Goal: Task Accomplishment & Management: Manage account settings

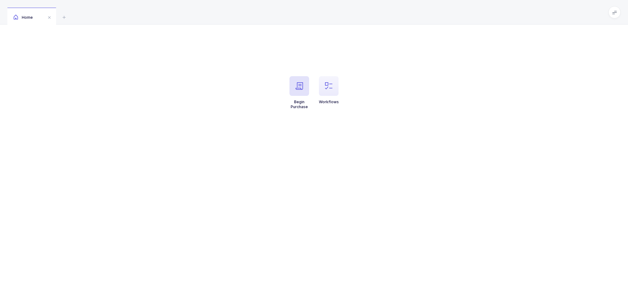
click at [303, 93] on span "button" at bounding box center [300, 86] width 20 height 20
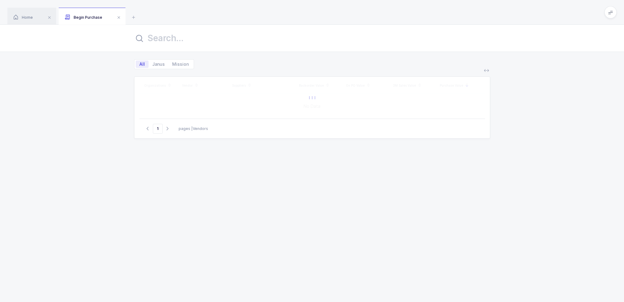
click at [214, 64] on div "All Janus Mission" at bounding box center [312, 60] width 356 height 17
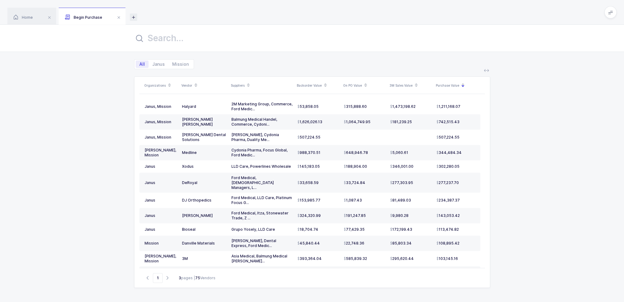
click at [133, 16] on icon at bounding box center [133, 16] width 7 height 7
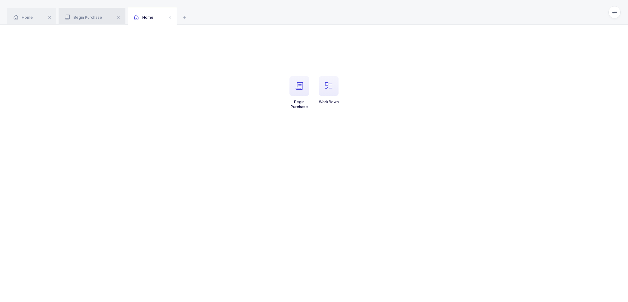
click at [96, 21] on div "Begin Purchase" at bounding box center [92, 16] width 67 height 17
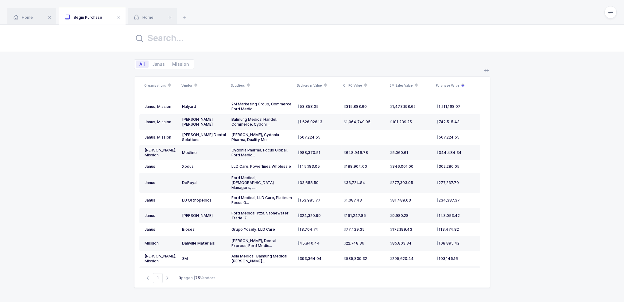
click at [92, 116] on div "Organizations Vendor Suppliers Backorder Value On PO Value 3M Sales Value Purch…" at bounding box center [312, 185] width 624 height 233
click at [324, 86] on icon at bounding box center [325, 86] width 3 height 3
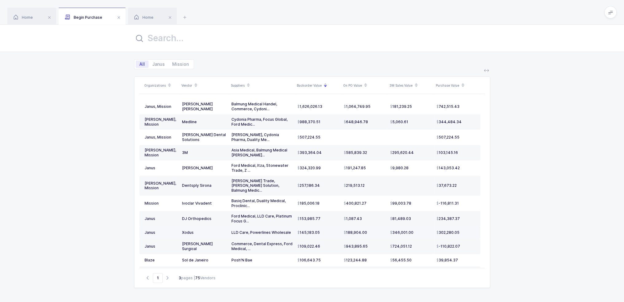
scroll to position [31, 0]
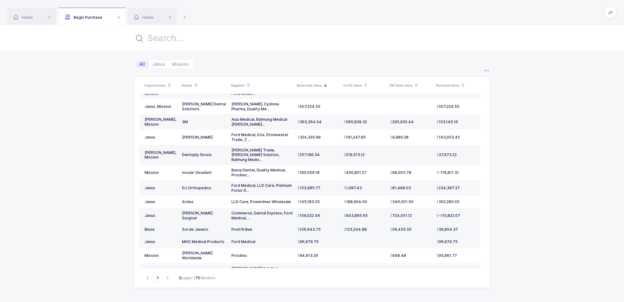
click at [266, 225] on td "Posh'N Bae" at bounding box center [262, 229] width 66 height 12
click at [264, 239] on div "Ford Medical" at bounding box center [261, 241] width 61 height 5
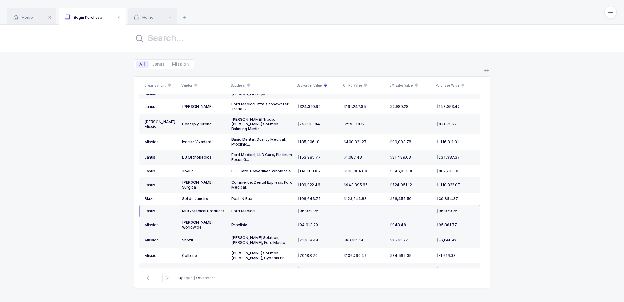
click at [357, 218] on td at bounding box center [364, 224] width 46 height 15
click at [296, 207] on td "96,979.75" at bounding box center [318, 211] width 46 height 12
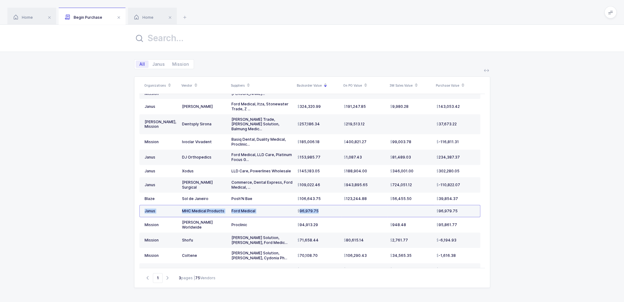
drag, startPoint x: 398, startPoint y: 206, endPoint x: 145, endPoint y: 206, distance: 253.4
click at [145, 206] on tr "Janus MHC Medical Products Ford Medical 96,979.75 96,979.75" at bounding box center [309, 211] width 341 height 12
click at [145, 208] on div "Janus" at bounding box center [160, 210] width 33 height 5
drag, startPoint x: 145, startPoint y: 206, endPoint x: 374, endPoint y: 210, distance: 229.5
click at [374, 210] on tr "Janus MHC Medical Products Ford Medical 96,979.75 96,979.75" at bounding box center [309, 211] width 341 height 12
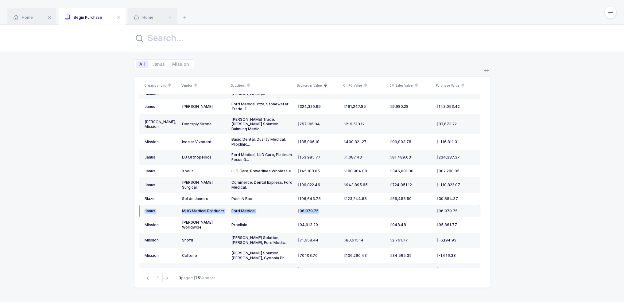
click at [374, 210] on td at bounding box center [364, 211] width 46 height 12
drag, startPoint x: 379, startPoint y: 207, endPoint x: 182, endPoint y: 207, distance: 197.3
click at [182, 207] on tr "Janus MHC Medical Products Ford Medical 96,979.75 96,979.75" at bounding box center [309, 211] width 341 height 12
click at [182, 207] on td "MHC Medical Products" at bounding box center [203, 211] width 49 height 12
click at [156, 20] on div "Home" at bounding box center [152, 16] width 49 height 17
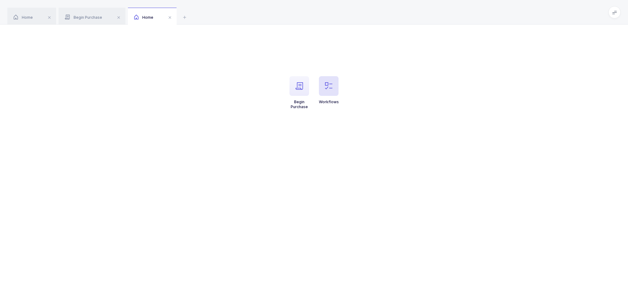
click at [330, 87] on icon "button" at bounding box center [328, 85] width 7 height 7
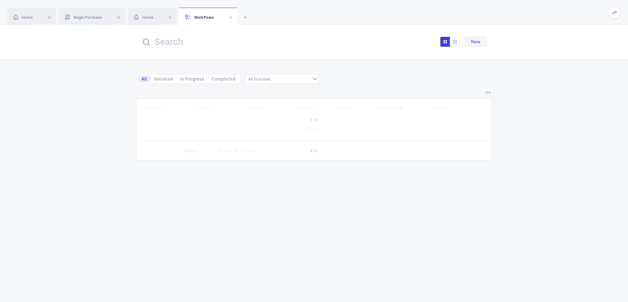
click at [174, 44] on input "text" at bounding box center [208, 41] width 135 height 15
type input "mhc"
click at [248, 17] on icon at bounding box center [245, 16] width 7 height 7
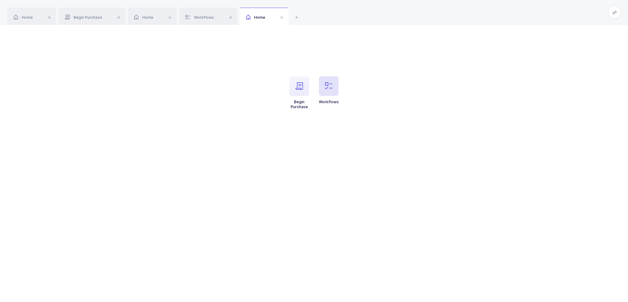
click at [332, 84] on icon "button" at bounding box center [328, 85] width 7 height 7
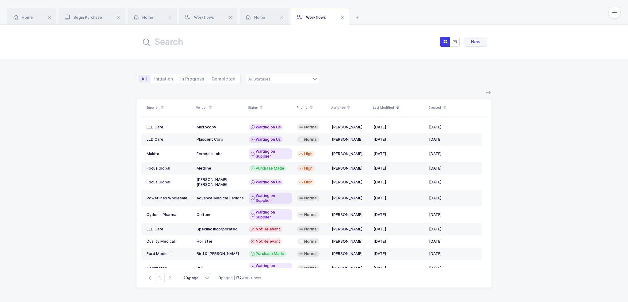
click at [256, 47] on input "text" at bounding box center [208, 41] width 135 height 15
click at [270, 16] on div "Home" at bounding box center [264, 16] width 49 height 17
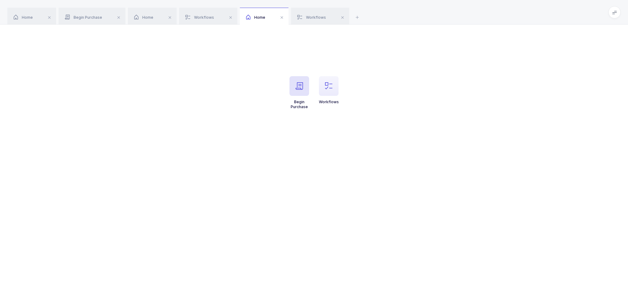
click at [295, 83] on span "button" at bounding box center [300, 86] width 20 height 20
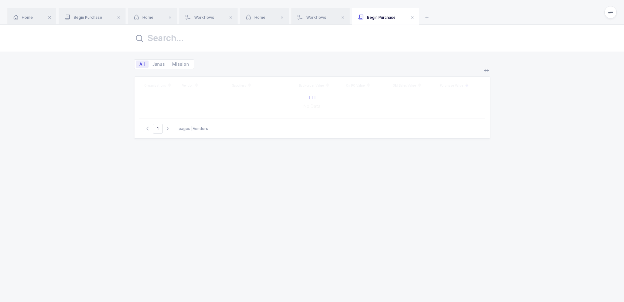
click at [216, 35] on input "text" at bounding box center [312, 38] width 356 height 15
type input "camelba"
click at [376, 104] on div "98,467.20" at bounding box center [367, 104] width 42 height 5
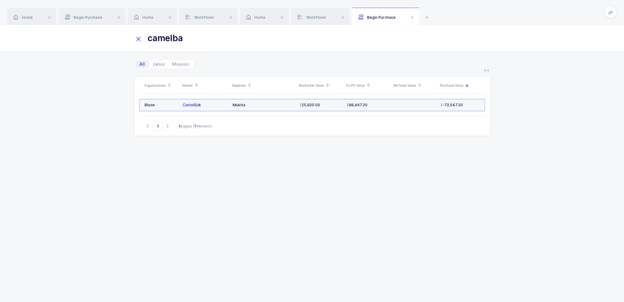
click at [366, 108] on td "98,467.20" at bounding box center [367, 105] width 47 height 12
click at [370, 106] on div "98,467.20" at bounding box center [367, 104] width 42 height 5
click at [427, 16] on icon at bounding box center [426, 16] width 7 height 7
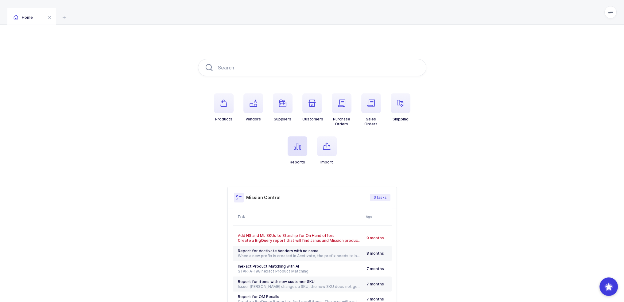
click at [298, 147] on icon "button" at bounding box center [297, 145] width 7 height 7
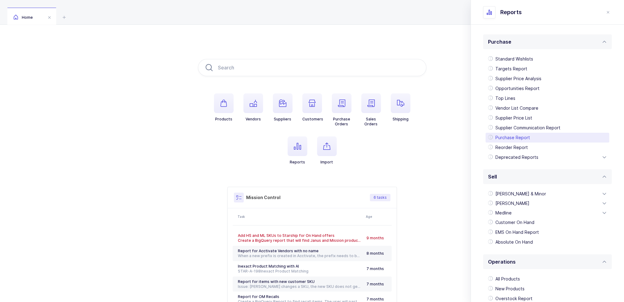
click at [532, 139] on div "Purchase Report" at bounding box center [547, 138] width 124 height 10
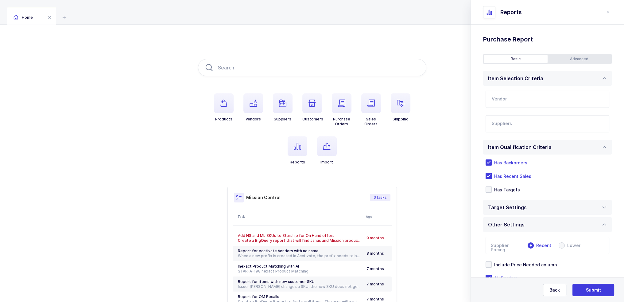
click at [517, 102] on input "text" at bounding box center [547, 99] width 124 height 17
click at [519, 119] on span "MHC Medical Products" at bounding box center [516, 119] width 49 height 5
type input "MHC Medical Products"
click at [514, 122] on input "text" at bounding box center [540, 125] width 99 height 8
type input "ford"
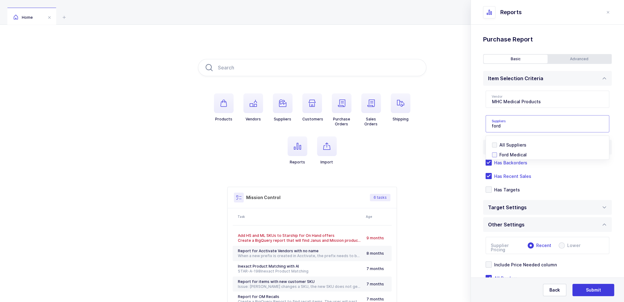
click at [514, 155] on span "Ford Medical" at bounding box center [512, 154] width 27 height 5
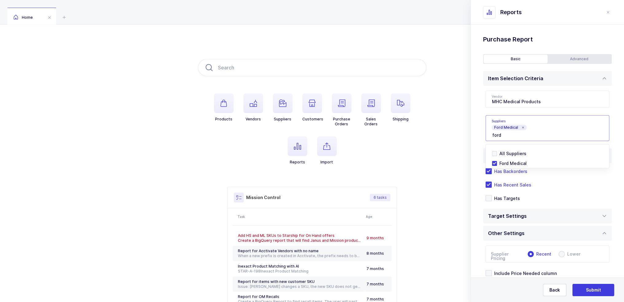
click at [480, 140] on div "Standard Wishlists Targets Report Supplier Price Analysis Opportunities Report …" at bounding box center [547, 183] width 153 height 317
click at [568, 60] on div "Advanced" at bounding box center [579, 59] width 64 height 9
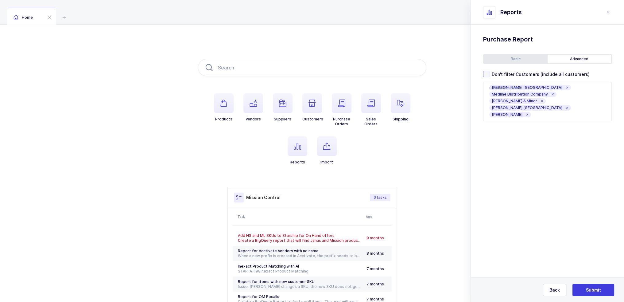
click at [531, 75] on span "Don't filter Customers (include all customers)" at bounding box center [539, 74] width 100 height 6
click at [489, 71] on input "Don't filter Customers (include all customers)" at bounding box center [489, 71] width 0 height 0
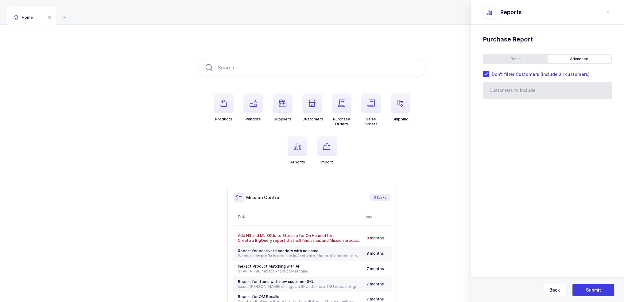
click at [520, 57] on div "Basic" at bounding box center [515, 59] width 64 height 9
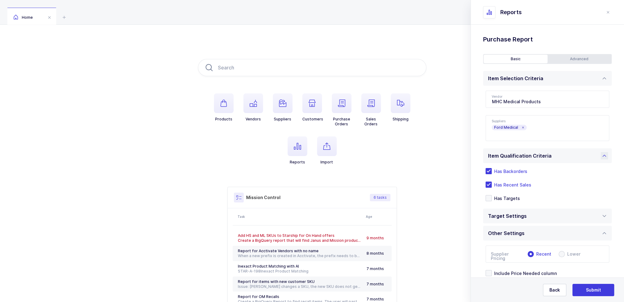
scroll to position [40, 0]
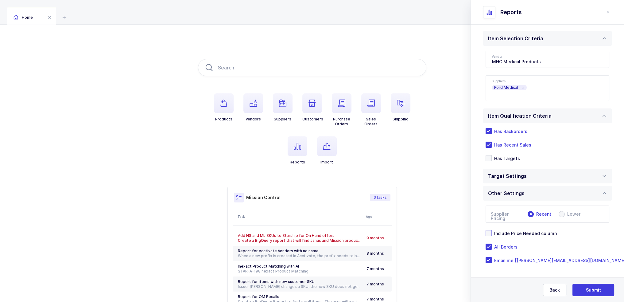
click at [509, 230] on span "Include Price Needed column" at bounding box center [523, 233] width 65 height 6
click at [491, 230] on input "Include Price Needed column" at bounding box center [491, 230] width 0 height 0
click at [529, 175] on div "Target Settings" at bounding box center [547, 175] width 129 height 15
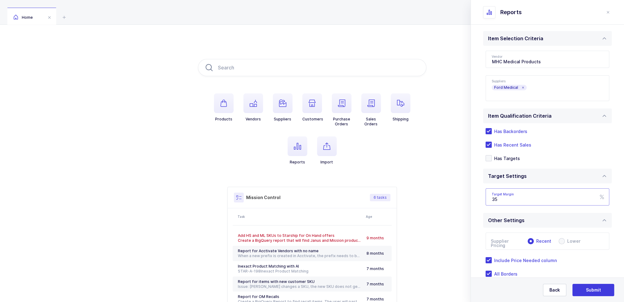
drag, startPoint x: 528, startPoint y: 201, endPoint x: 484, endPoint y: 204, distance: 43.7
click at [484, 204] on div "Targets Type Owens RC Owens Wave Schein RFP US Schein RFP CA Schein Hybrid Sche…" at bounding box center [547, 196] width 129 height 27
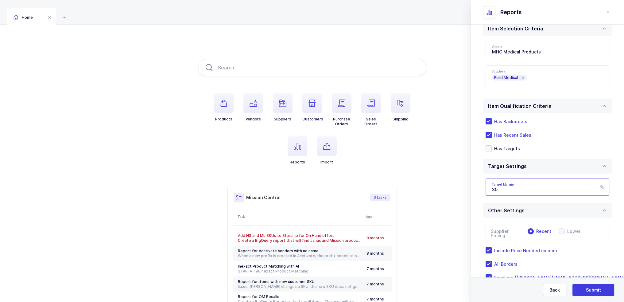
scroll to position [67, 0]
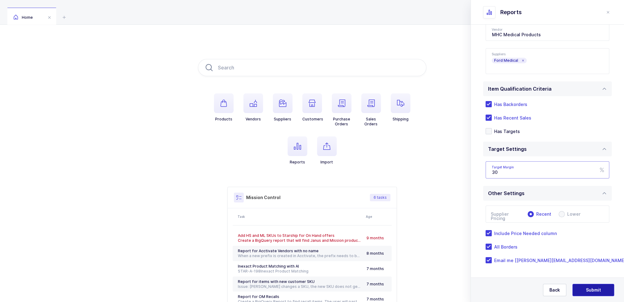
type input "30"
click at [598, 287] on span "Submit" at bounding box center [593, 290] width 15 height 6
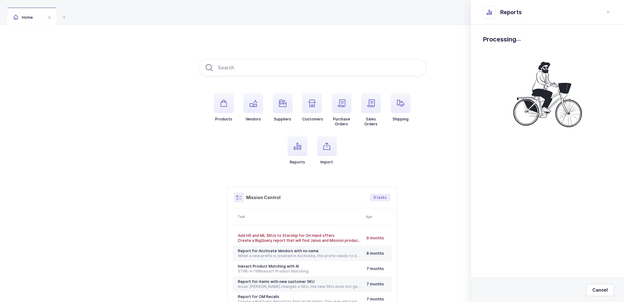
scroll to position [0, 0]
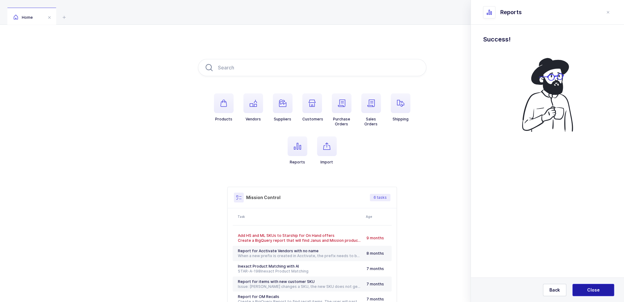
click at [596, 287] on span "Close" at bounding box center [593, 290] width 13 height 6
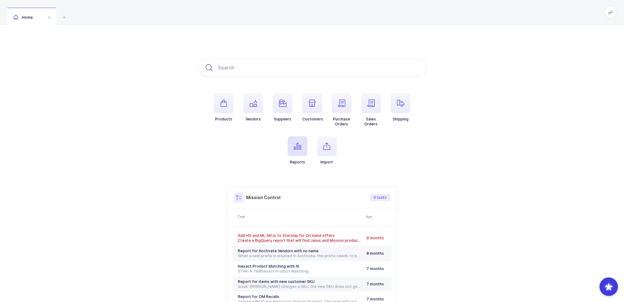
click at [297, 143] on icon "button" at bounding box center [297, 145] width 7 height 7
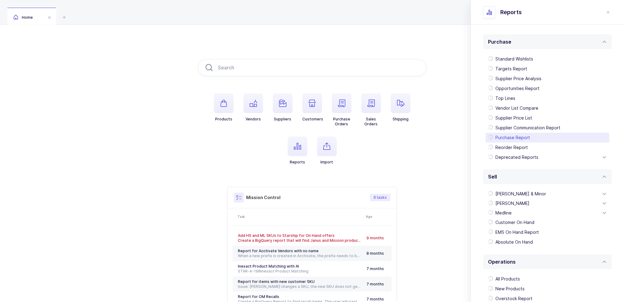
click at [512, 137] on div "Purchase Report" at bounding box center [547, 138] width 124 height 10
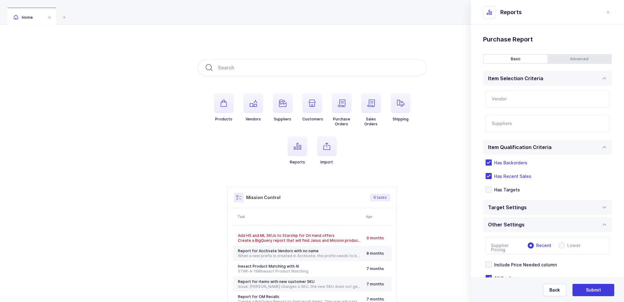
click at [520, 99] on input "text" at bounding box center [547, 99] width 124 height 17
type input "m"
click at [517, 128] on div "CamelBak" at bounding box center [541, 129] width 98 height 6
type input "CamelBak"
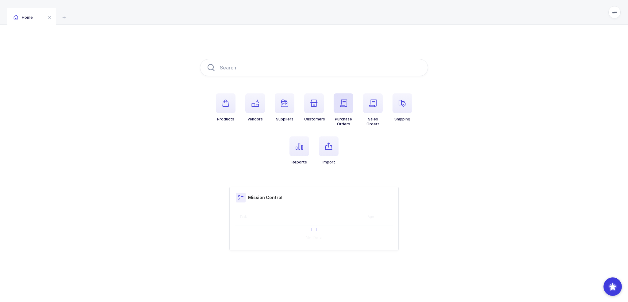
click at [347, 106] on icon "button" at bounding box center [343, 102] width 7 height 7
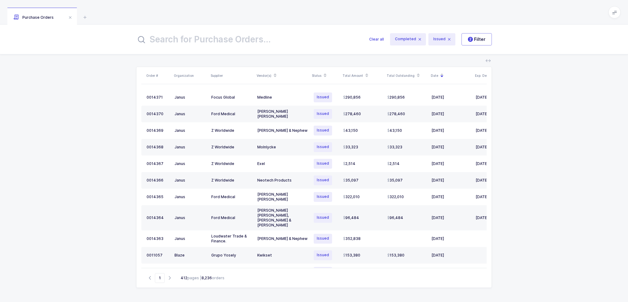
click at [285, 42] on input "text" at bounding box center [249, 39] width 226 height 15
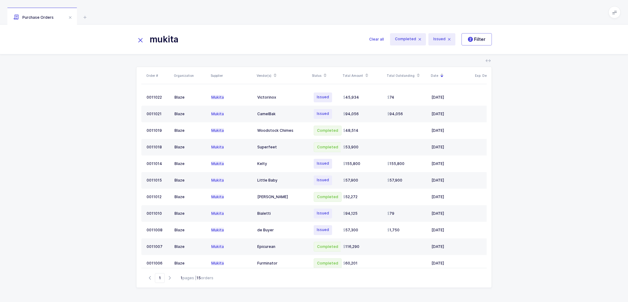
type input "mukita"
click at [87, 16] on icon at bounding box center [84, 16] width 7 height 7
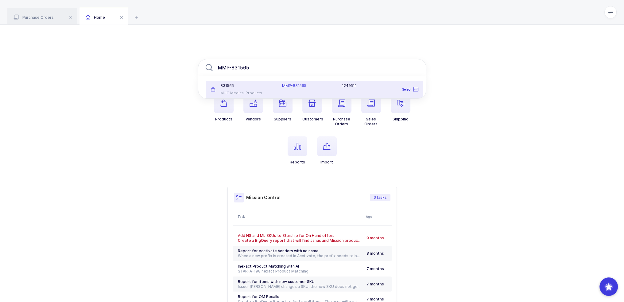
type input "MMP-831565"
click at [265, 88] on div "831565 MHC Medical Products" at bounding box center [243, 89] width 72 height 12
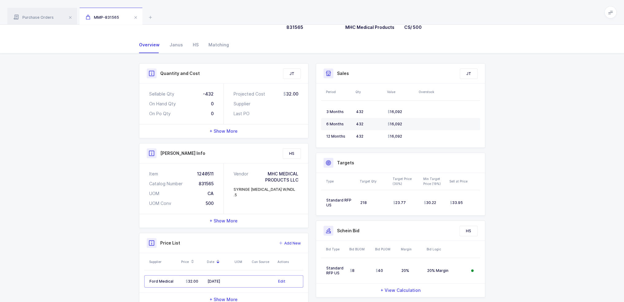
scroll to position [67, 0]
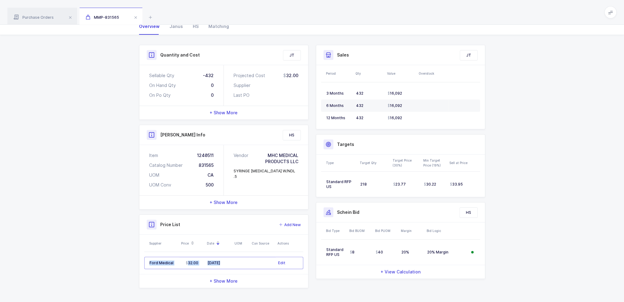
drag, startPoint x: 247, startPoint y: 266, endPoint x: 144, endPoint y: 265, distance: 103.1
click at [144, 265] on div "Supplier Price Date UOM Can Source Actions Ford Medical 32.00 11/12/2024 Edit" at bounding box center [223, 253] width 169 height 39
click at [118, 262] on div "Quantity and Cost JT Sellable Qty -432 On Hand Qty 0 On Po Qty 0 Projected Cost…" at bounding box center [312, 169] width 624 height 268
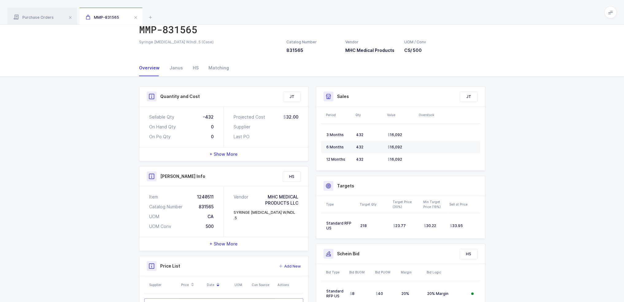
scroll to position [0, 0]
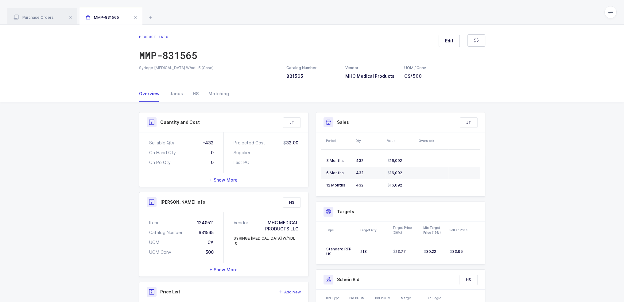
click at [607, 11] on span at bounding box center [610, 12] width 12 height 12
click at [586, 80] on li "Purchasing" at bounding box center [587, 82] width 46 height 5
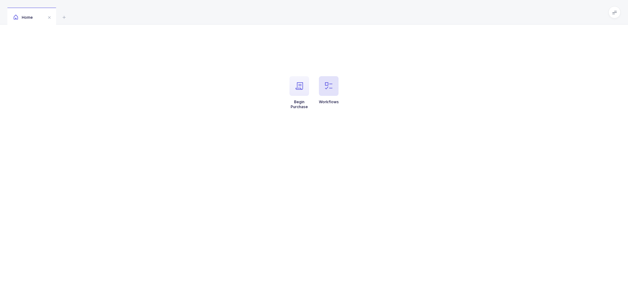
click at [328, 83] on icon "button" at bounding box center [328, 85] width 7 height 7
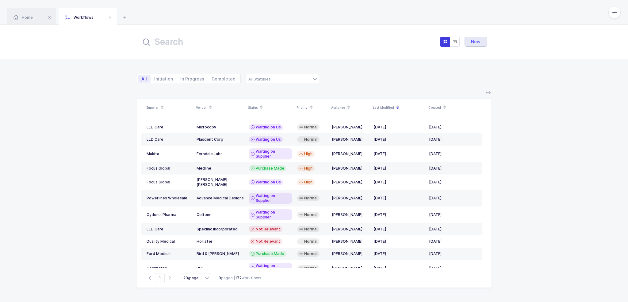
click at [477, 42] on span "New" at bounding box center [476, 41] width 10 height 5
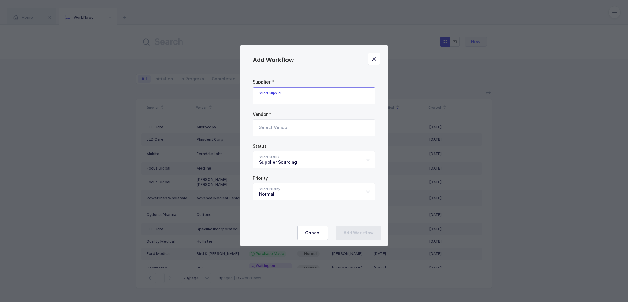
click at [291, 96] on input "Add Workflow" at bounding box center [314, 95] width 123 height 17
click at [284, 115] on span "Ford Medical" at bounding box center [272, 116] width 27 height 5
type input "Ford Medical"
click at [279, 135] on input "Add Workflow" at bounding box center [314, 127] width 123 height 17
click at [282, 144] on li "MHC Medical Products JT, HS, ML" at bounding box center [317, 148] width 122 height 10
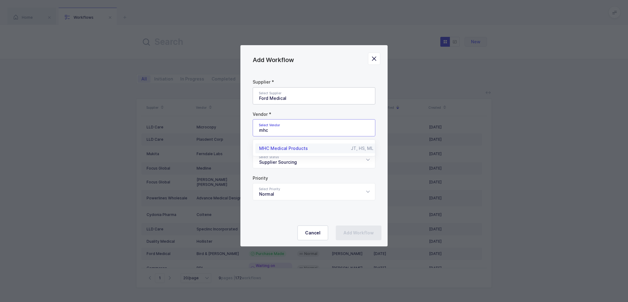
type input "MHC Medical Products"
click at [284, 164] on div "Supplier Sourcing" at bounding box center [314, 159] width 123 height 17
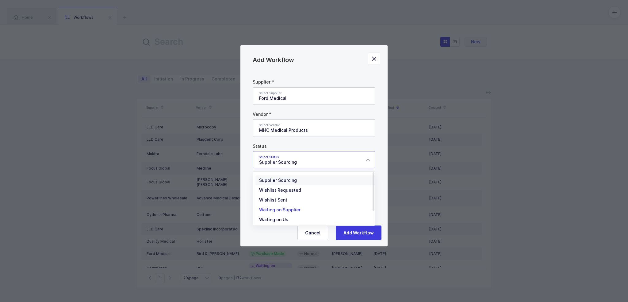
click at [284, 208] on span "Waiting on Supplier" at bounding box center [279, 209] width 41 height 5
type input "Waiting on Supplier"
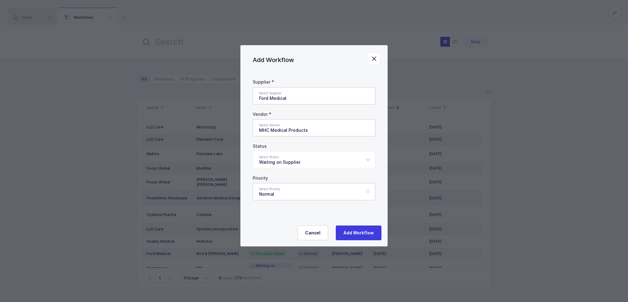
click at [335, 191] on div "Normal" at bounding box center [314, 191] width 123 height 17
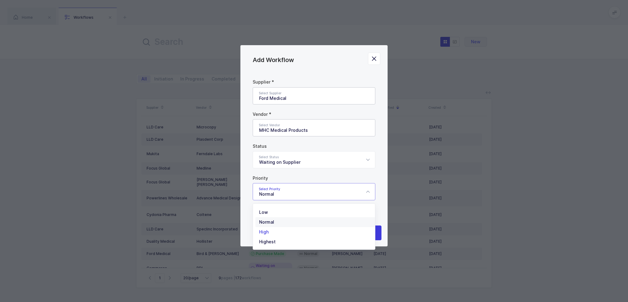
click at [272, 233] on li "High" at bounding box center [317, 232] width 122 height 10
type input "High"
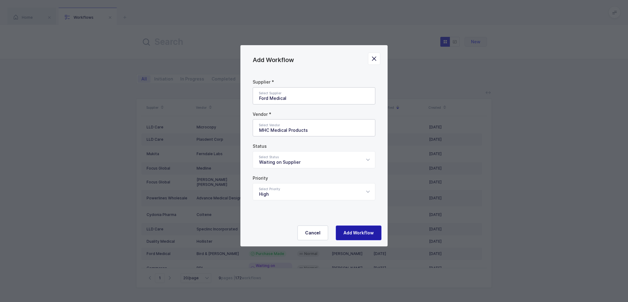
click at [361, 238] on button "Add Workflow" at bounding box center [359, 232] width 46 height 15
type input "Supplier Sourcing"
type input "Normal"
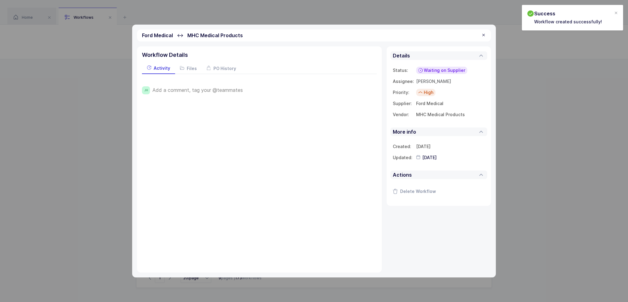
click at [194, 88] on span "Add a comment, tag your @teammates" at bounding box center [197, 90] width 91 height 6
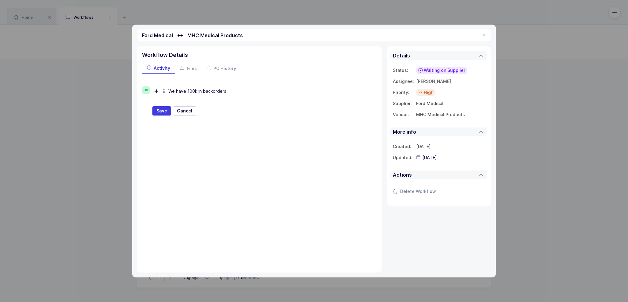
click at [187, 90] on div "We have 100k in backorders" at bounding box center [267, 91] width 199 height 10
click at [233, 90] on div "We have over 100k in backorders" at bounding box center [267, 91] width 199 height 10
click at [240, 91] on div "We have over 100k in backorders" at bounding box center [267, 91] width 199 height 10
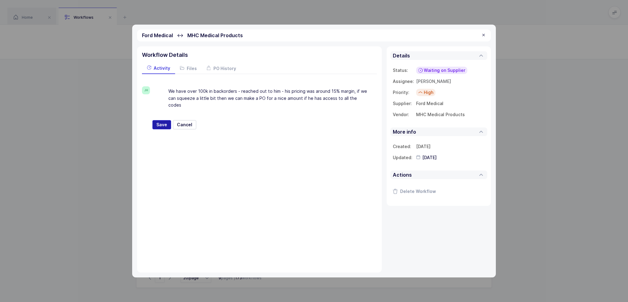
click at [160, 121] on span "Save" at bounding box center [161, 124] width 11 height 6
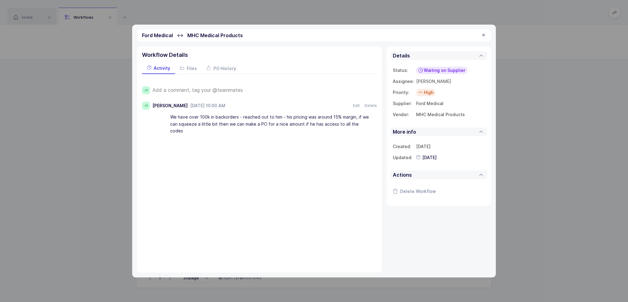
click at [484, 36] on div at bounding box center [483, 36] width 5 height 6
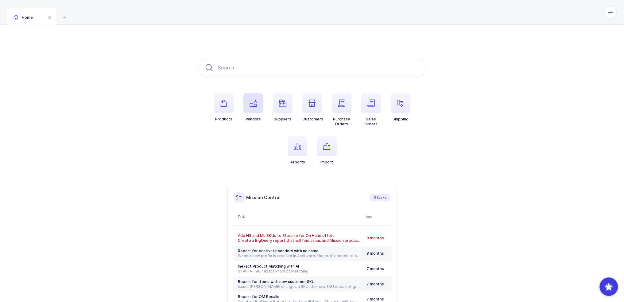
click at [258, 106] on span "button" at bounding box center [253, 103] width 20 height 20
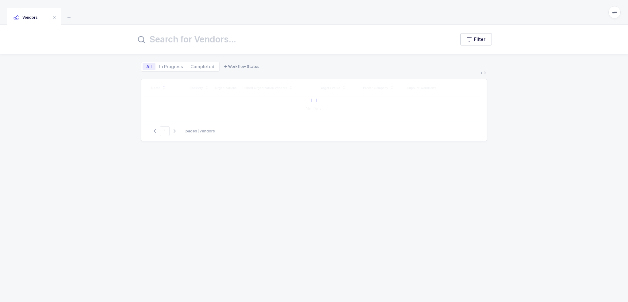
click at [248, 33] on input "text" at bounding box center [292, 39] width 312 height 15
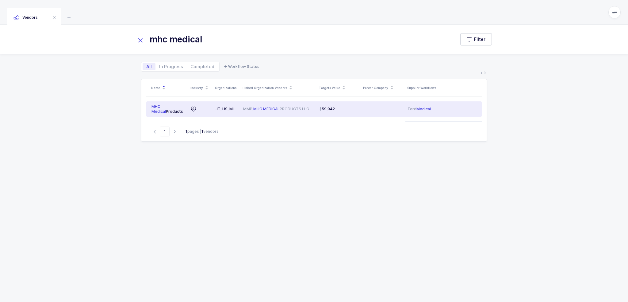
type input "mhc medical"
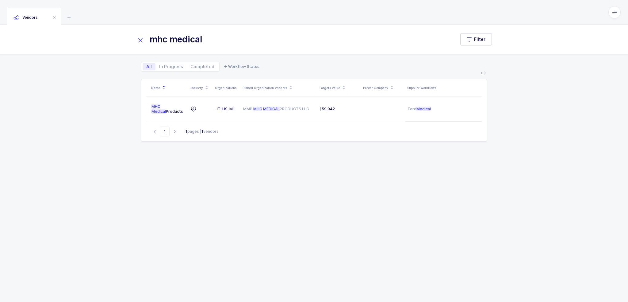
drag, startPoint x: 365, startPoint y: 110, endPoint x: 107, endPoint y: 105, distance: 257.7
click at [107, 105] on div "mhc medical Filter All In Progress Completed ← Workflow Status Name Industry Or…" at bounding box center [314, 163] width 628 height 277
drag, startPoint x: 107, startPoint y: 105, endPoint x: 500, endPoint y: 171, distance: 398.4
click at [500, 171] on div "mhc medical Filter All In Progress Completed ← Workflow Status Name Industry Or…" at bounding box center [314, 163] width 628 height 277
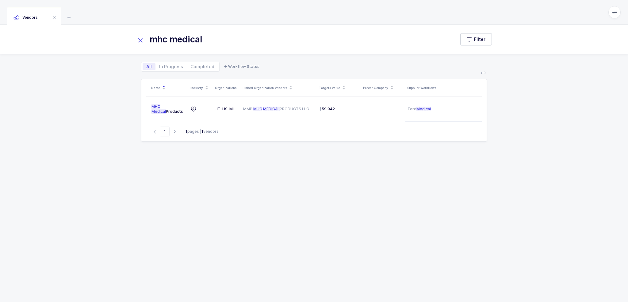
click at [500, 171] on div "mhc medical Filter All In Progress Completed ← Workflow Status Name Industry Or…" at bounding box center [314, 163] width 628 height 277
drag, startPoint x: 477, startPoint y: 191, endPoint x: 432, endPoint y: 189, distance: 45.8
click at [432, 189] on div "Name Industry Organizations Linked Organization Vendors Targets Value Parent Co…" at bounding box center [314, 183] width 346 height 208
click at [73, 18] on icon at bounding box center [68, 16] width 7 height 7
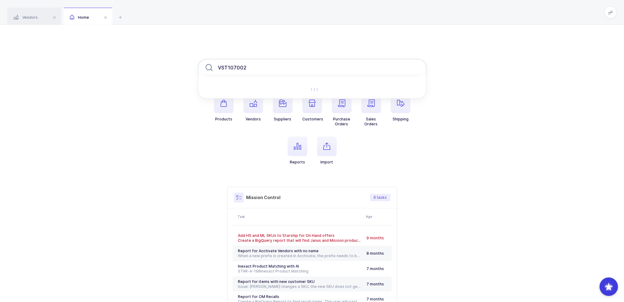
drag, startPoint x: 228, startPoint y: 67, endPoint x: 214, endPoint y: 68, distance: 14.1
click at [215, 68] on input "VST107002" at bounding box center [312, 67] width 228 height 17
click at [241, 67] on input "107002" at bounding box center [312, 67] width 228 height 17
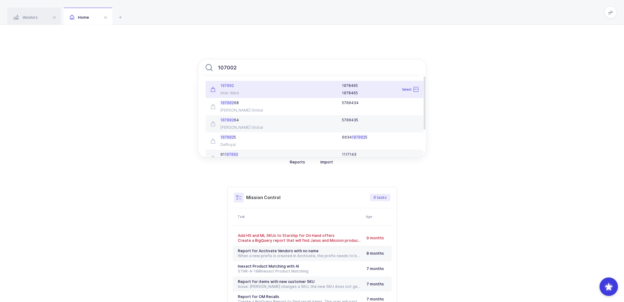
type input "107002"
click at [285, 90] on div at bounding box center [308, 89] width 60 height 12
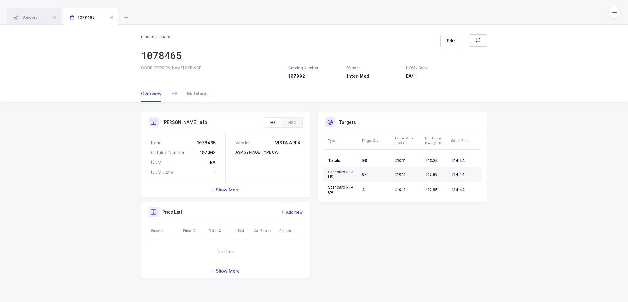
drag, startPoint x: 509, startPoint y: 213, endPoint x: 504, endPoint y: 231, distance: 19.2
click at [504, 231] on div "Product Info Catalog Number 107002 Vendor Inter-Med UOM / Conv EA / 1 Descripti…" at bounding box center [314, 197] width 628 height 190
click at [177, 88] on div "HS" at bounding box center [175, 93] width 16 height 17
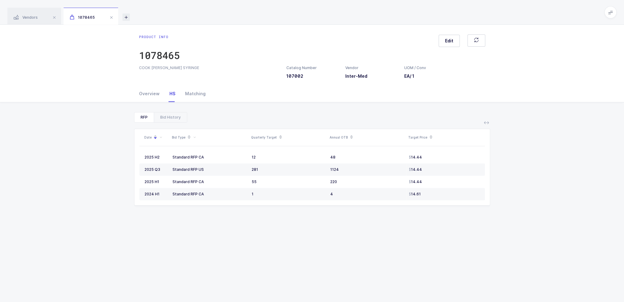
click at [128, 17] on icon at bounding box center [125, 16] width 7 height 7
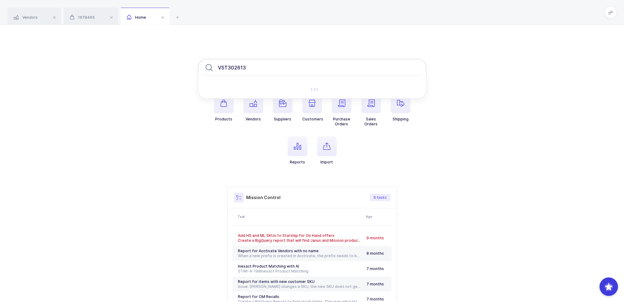
drag, startPoint x: 227, startPoint y: 67, endPoint x: 199, endPoint y: 67, distance: 28.2
click at [199, 67] on input "VST302613" at bounding box center [312, 67] width 228 height 17
click at [288, 66] on input "302613" at bounding box center [312, 67] width 228 height 17
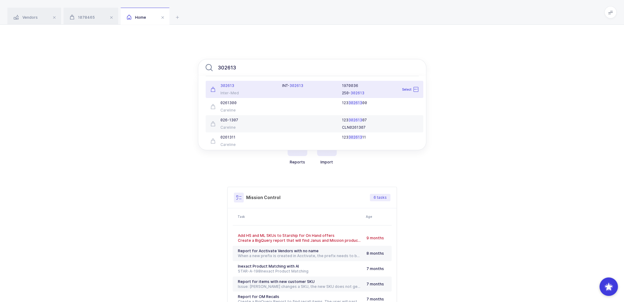
type input "302613"
click at [288, 92] on div "INT- 302613" at bounding box center [308, 89] width 60 height 12
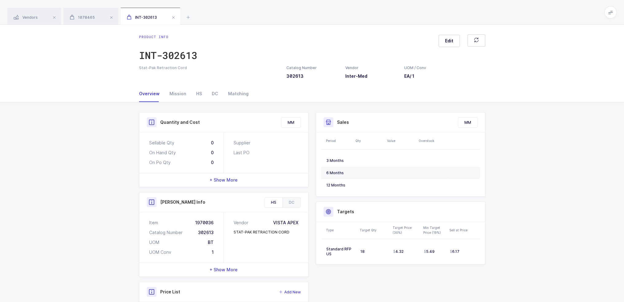
drag, startPoint x: 469, startPoint y: 252, endPoint x: 475, endPoint y: 262, distance: 11.6
click at [475, 262] on table "Standard RFP US 18 4.32 5.49 6.17" at bounding box center [400, 251] width 159 height 25
click at [189, 13] on icon at bounding box center [187, 16] width 7 height 7
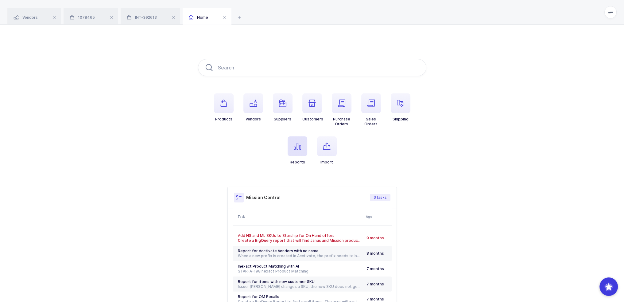
click at [298, 152] on span "button" at bounding box center [297, 146] width 20 height 20
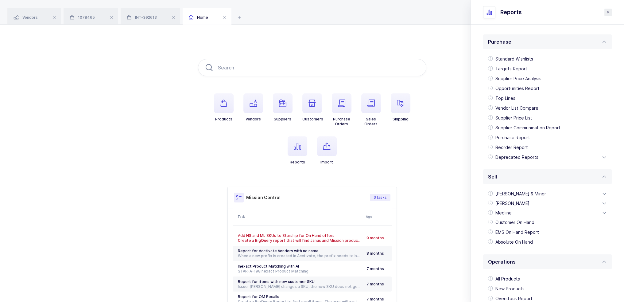
click at [0, 0] on header "Reports" at bounding box center [0, 0] width 0 height 0
click at [332, 147] on span "button" at bounding box center [327, 146] width 20 height 20
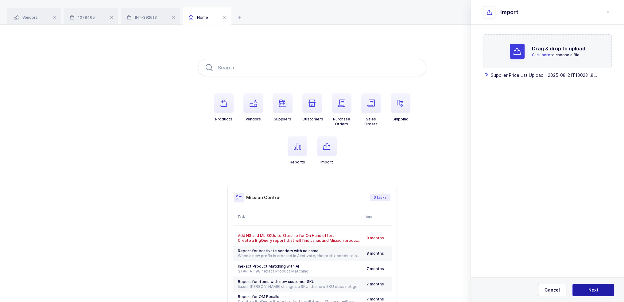
click at [585, 286] on button "Next" at bounding box center [593, 289] width 42 height 12
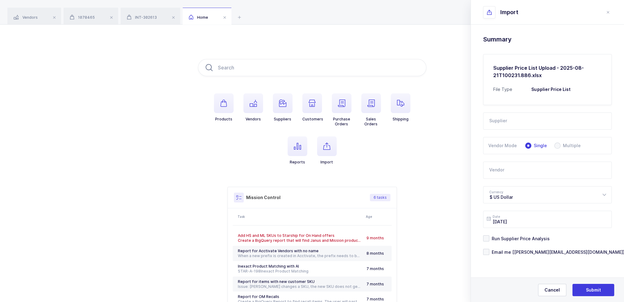
click at [528, 123] on input "text" at bounding box center [547, 120] width 129 height 17
click at [515, 143] on span "Powerlines Wholesale" at bounding box center [512, 141] width 47 height 5
type input "Powerlines Wholesale"
click at [507, 171] on input "text" at bounding box center [547, 169] width 129 height 17
click at [509, 188] on span "Inter-Med" at bounding box center [499, 190] width 21 height 5
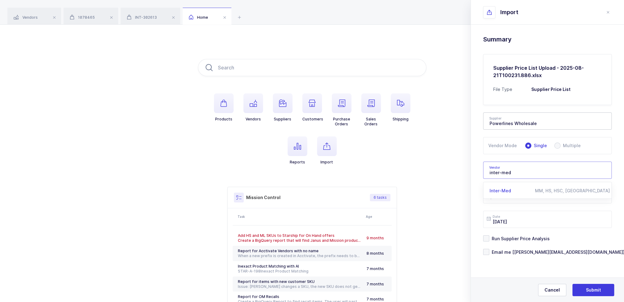
type input "Inter-Med"
click at [479, 174] on div "Drag & drop to upload Click here to choose a file Supplier Price List Upload - …" at bounding box center [547, 161] width 153 height 272
click at [510, 238] on span "Run Supplier Price Analysis" at bounding box center [519, 238] width 60 height 6
click at [489, 235] on input "Run Supplier Price Analysis" at bounding box center [489, 235] width 0 height 0
click at [512, 251] on span "Email me [[PERSON_NAME][EMAIL_ADDRESS][DOMAIN_NAME]]" at bounding box center [556, 252] width 135 height 6
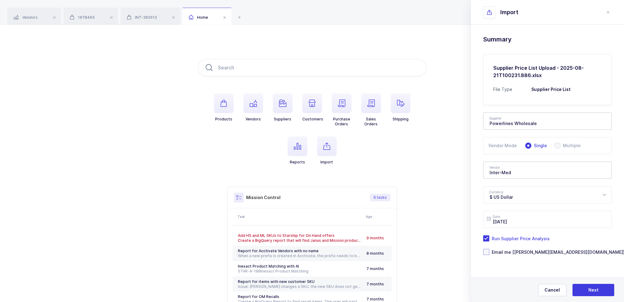
click at [489, 248] on input "Email me [[PERSON_NAME][EMAIL_ADDRESS][DOMAIN_NAME]]" at bounding box center [489, 248] width 0 height 0
click at [597, 288] on span "Next" at bounding box center [593, 290] width 10 height 6
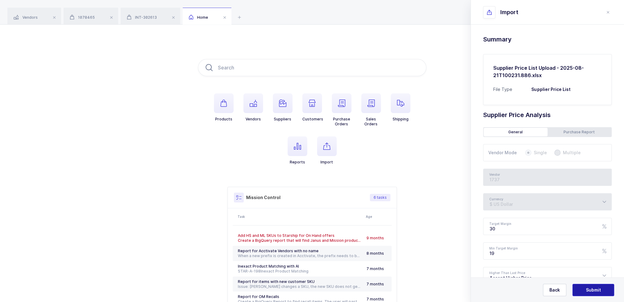
type input "Inter-Med"
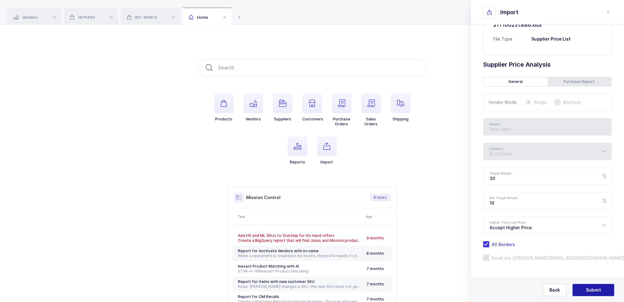
click at [594, 291] on span "Submit" at bounding box center [593, 290] width 15 height 6
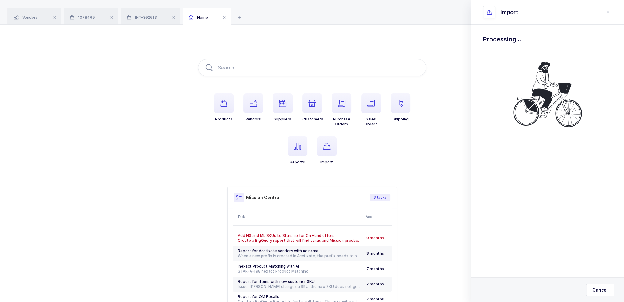
scroll to position [0, 0]
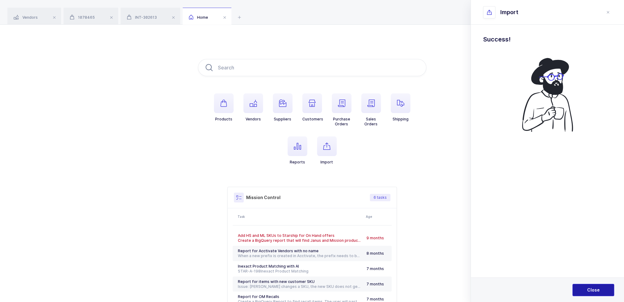
click at [597, 286] on button "Close" at bounding box center [593, 289] width 42 height 12
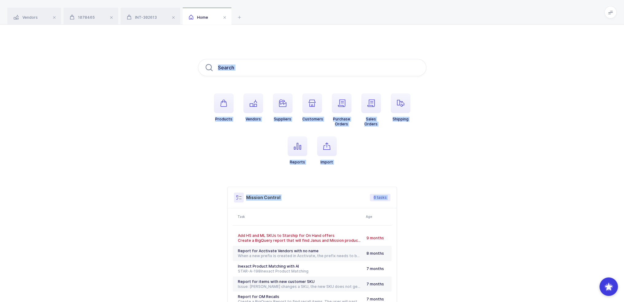
drag, startPoint x: 466, startPoint y: 51, endPoint x: 470, endPoint y: 241, distance: 190.6
click at [470, 241] on div "Products Vendors Suppliers Customers Purchase Orders Sales Orders Shipping Repo…" at bounding box center [312, 193] width 624 height 337
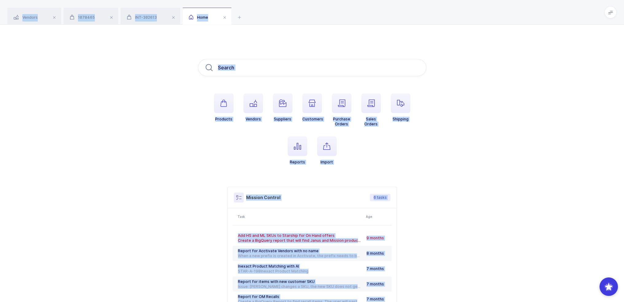
drag, startPoint x: 469, startPoint y: 236, endPoint x: 445, endPoint y: 15, distance: 222.2
click at [445, 15] on div "Vendors 1078465 INT-302613 Home mhc medical Filter All In Progress Completed ← …" at bounding box center [312, 180] width 624 height 361
click at [445, 15] on div "Vendors 1078465 INT-302613 Home" at bounding box center [312, 12] width 624 height 25
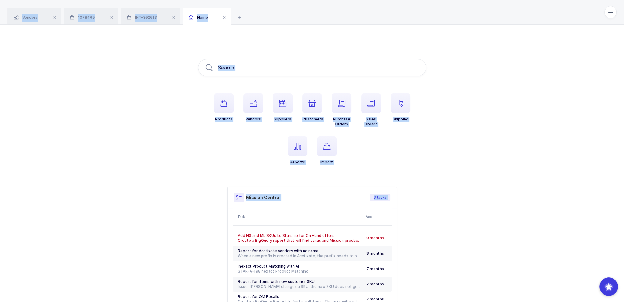
drag, startPoint x: 445, startPoint y: 15, endPoint x: 445, endPoint y: 275, distance: 260.2
click at [445, 275] on div "Vendors 1078465 INT-302613 Home mhc medical Filter All In Progress Completed ← …" at bounding box center [312, 180] width 624 height 361
click at [445, 275] on div "Products Vendors Suppliers Customers Purchase Orders Sales Orders Shipping Repo…" at bounding box center [312, 193] width 624 height 337
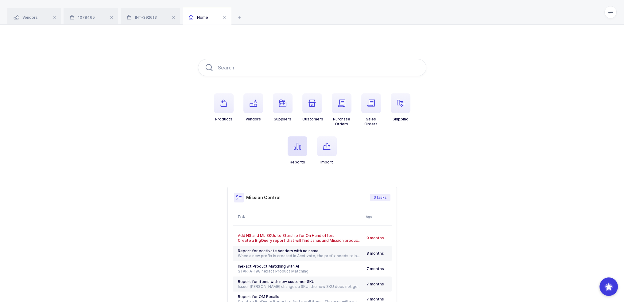
click at [293, 150] on span "button" at bounding box center [297, 146] width 20 height 20
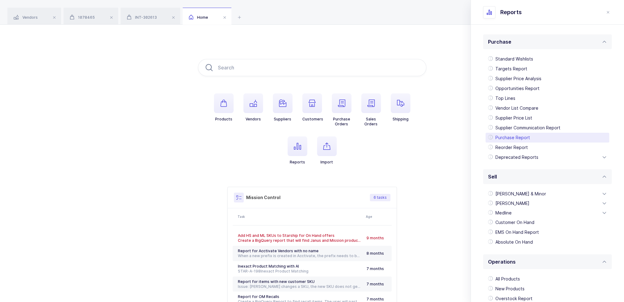
click at [545, 138] on div "Purchase Report" at bounding box center [547, 138] width 124 height 10
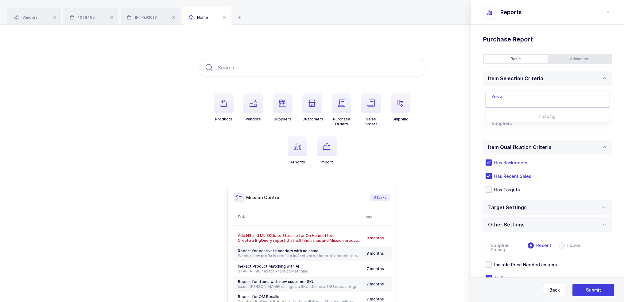
click at [522, 93] on input "text" at bounding box center [547, 99] width 124 height 17
click at [523, 118] on div "Inter-Med" at bounding box center [543, 120] width 102 height 6
type input "Inter-Med"
click at [513, 124] on input "text" at bounding box center [540, 125] width 99 height 8
type input "powerlines"
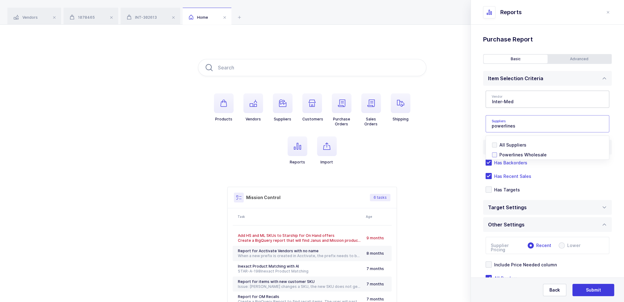
click at [519, 153] on span "Powerlines Wholesale" at bounding box center [522, 154] width 47 height 5
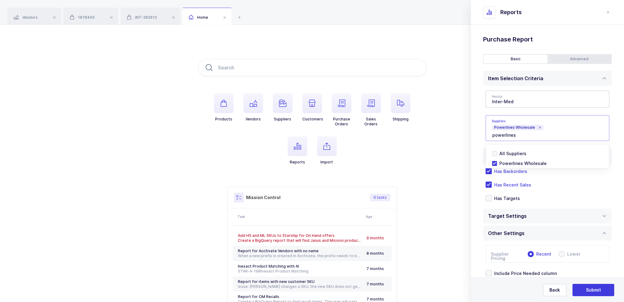
click at [481, 127] on div "Standard Wishlists Targets Report Supplier Price Analysis Opportunities Report …" at bounding box center [547, 183] width 153 height 317
click at [538, 127] on icon at bounding box center [539, 127] width 3 height 3
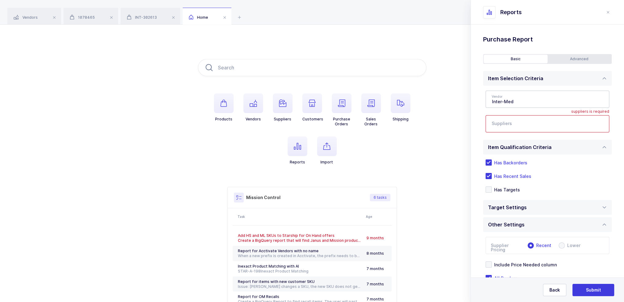
click at [536, 127] on input "text" at bounding box center [540, 125] width 99 height 8
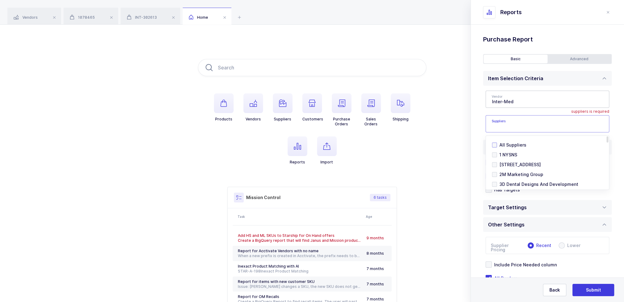
click at [514, 142] on span "All Suppliers" at bounding box center [512, 144] width 27 height 5
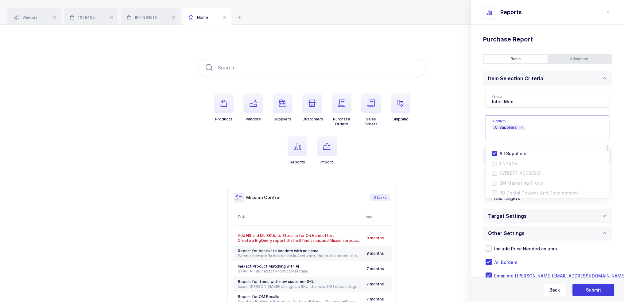
click at [521, 127] on icon at bounding box center [521, 127] width 3 height 3
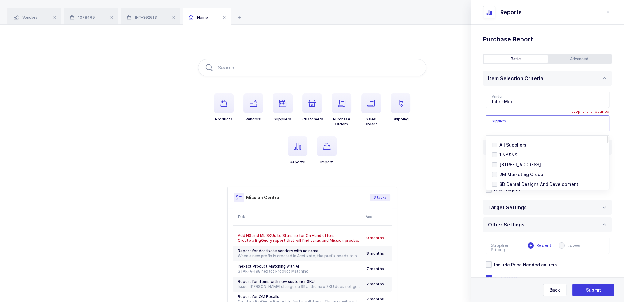
click at [516, 129] on input "text" at bounding box center [540, 125] width 99 height 8
type input "powerlines"
click at [515, 155] on span "Powerlines Wholesale" at bounding box center [522, 154] width 47 height 5
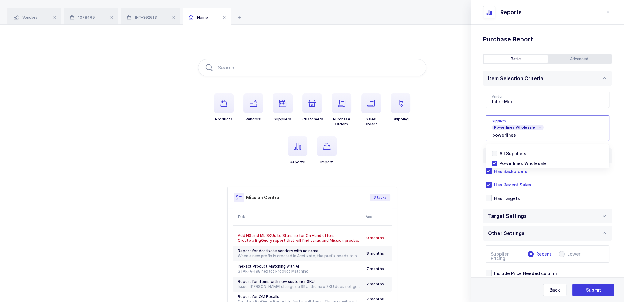
click at [480, 115] on div "Standard Wishlists Targets Report Supplier Price Analysis Opportunities Report …" at bounding box center [547, 183] width 153 height 317
click at [582, 57] on div "Advanced" at bounding box center [579, 59] width 64 height 9
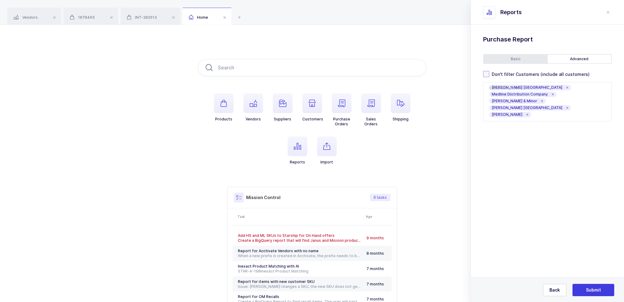
click at [521, 72] on span "Don't filter Customers (include all customers)" at bounding box center [539, 74] width 100 height 6
click at [489, 71] on input "Don't filter Customers (include all customers)" at bounding box center [489, 71] width 0 height 0
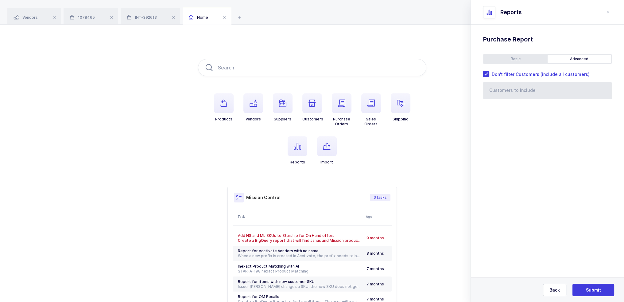
click at [520, 58] on div "Basic" at bounding box center [515, 59] width 64 height 9
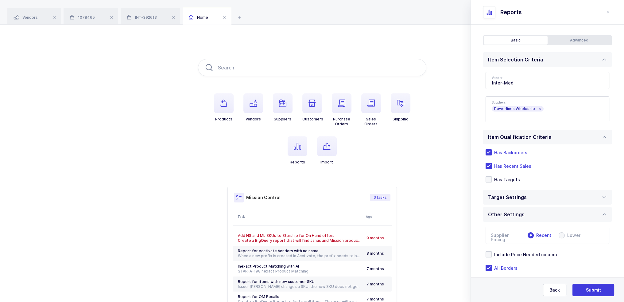
scroll to position [40, 0]
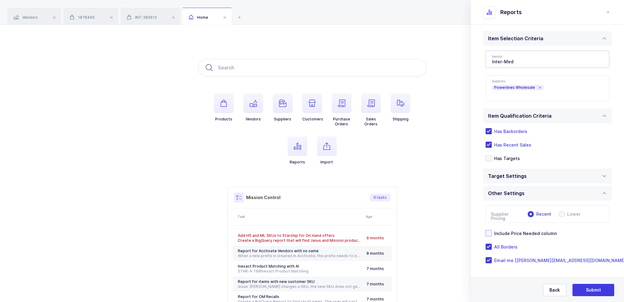
click at [533, 233] on span "Include Price Needed column" at bounding box center [523, 233] width 65 height 6
click at [491, 230] on input "Include Price Needed column" at bounding box center [491, 230] width 0 height 0
click at [524, 181] on div "Target Settings" at bounding box center [509, 175] width 42 height 15
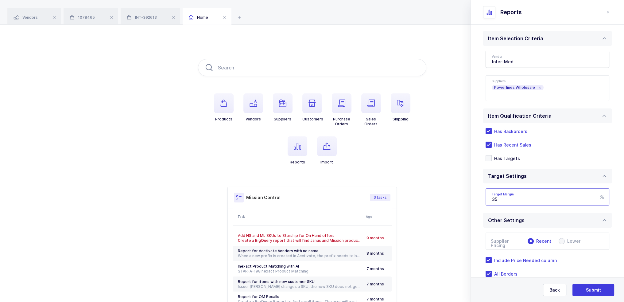
drag, startPoint x: 519, startPoint y: 198, endPoint x: 482, endPoint y: 200, distance: 37.1
click at [482, 200] on div "Standard Wishlists Targets Report Supplier Price Analysis Opportunities Report …" at bounding box center [547, 157] width 153 height 344
type input "25"
click at [478, 199] on div "Standard Wishlists Targets Report Supplier Price Analysis Opportunities Report …" at bounding box center [547, 157] width 153 height 344
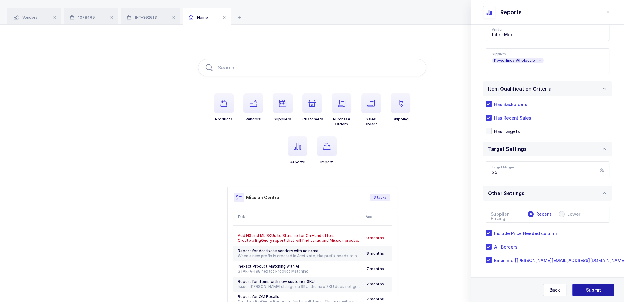
click at [595, 291] on span "Submit" at bounding box center [593, 290] width 15 height 6
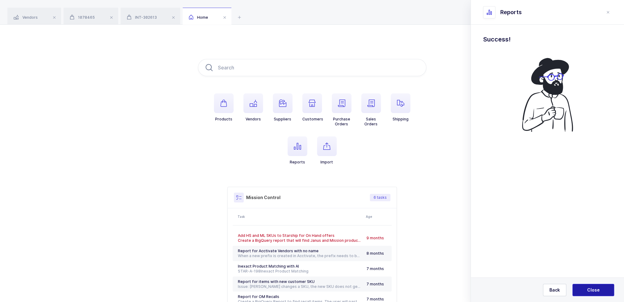
click at [603, 291] on button "Close" at bounding box center [593, 289] width 42 height 12
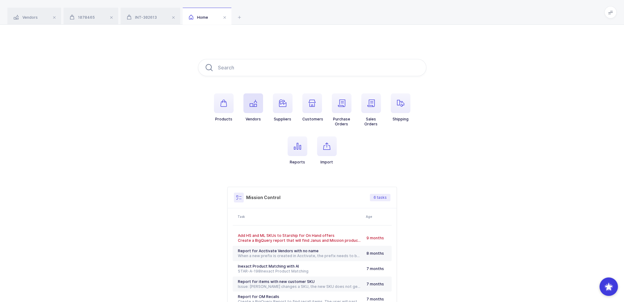
click at [244, 108] on span "button" at bounding box center [253, 103] width 20 height 20
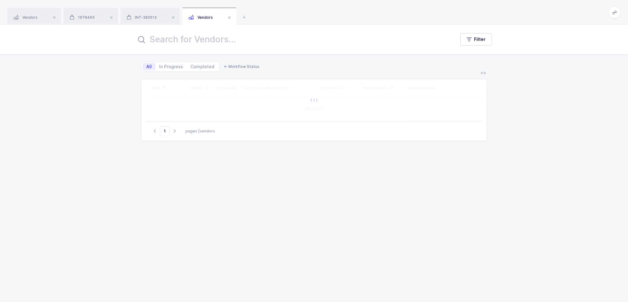
click at [252, 54] on div "All In Progress Completed ← Workflow Status" at bounding box center [200, 62] width 118 height 17
click at [256, 38] on input "text" at bounding box center [292, 39] width 312 height 15
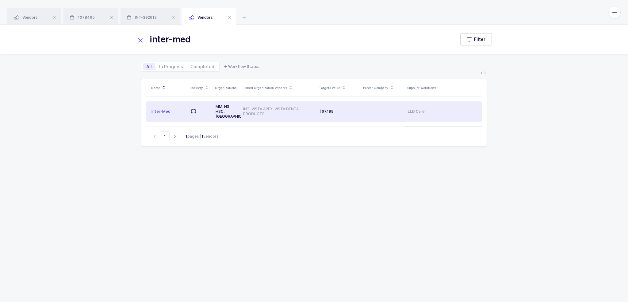
type input "inter-med"
click at [320, 111] on td "67,199" at bounding box center [339, 111] width 44 height 20
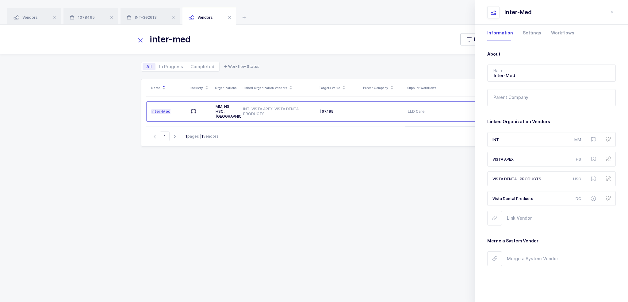
click at [306, 169] on div "Name Industry Organizations Linked Organization Vendors Targets Value Parent Co…" at bounding box center [314, 183] width 346 height 208
click at [614, 12] on icon "close drawer" at bounding box center [612, 12] width 5 height 5
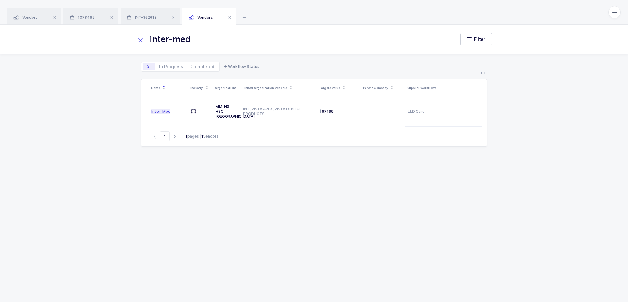
click at [249, 15] on div "Vendors 1078465 INT-302613 Vendors" at bounding box center [314, 12] width 628 height 25
click at [247, 15] on icon at bounding box center [244, 16] width 7 height 7
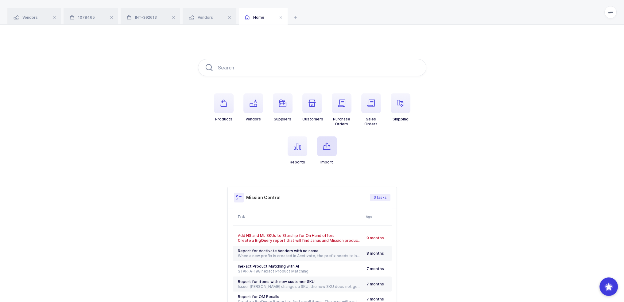
click at [336, 146] on span "button" at bounding box center [327, 146] width 20 height 20
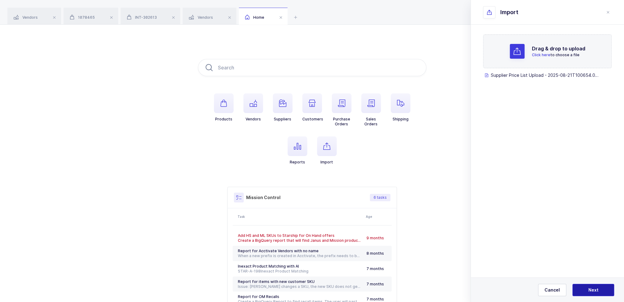
click at [582, 293] on button "Next" at bounding box center [593, 289] width 42 height 12
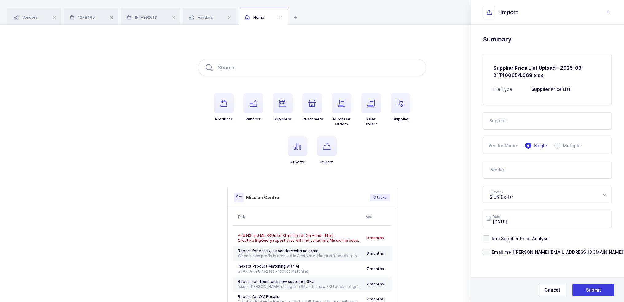
click at [514, 118] on input "text" at bounding box center [547, 120] width 129 height 17
click at [524, 140] on span "Powerlines Wholesale" at bounding box center [512, 141] width 47 height 5
type input "Powerlines Wholesale"
click at [515, 170] on input "text" at bounding box center [547, 169] width 129 height 17
click at [514, 189] on div "Inter-Med" at bounding box center [511, 190] width 45 height 6
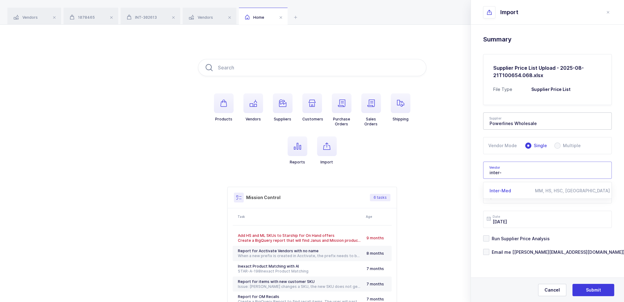
type input "Inter-Med"
click at [517, 234] on form "Supplier Powerlines Wholesale 2M Marketing Group A1 Pharmaceuticals Adriadent A…" at bounding box center [547, 180] width 129 height 150
click at [522, 236] on span "Run Supplier Price Analysis" at bounding box center [519, 238] width 60 height 6
click at [489, 235] on input "Run Supplier Price Analysis" at bounding box center [489, 235] width 0 height 0
click at [519, 255] on div "Drag & drop to upload Click here to choose a file Supplier Price List Upload - …" at bounding box center [547, 161] width 153 height 272
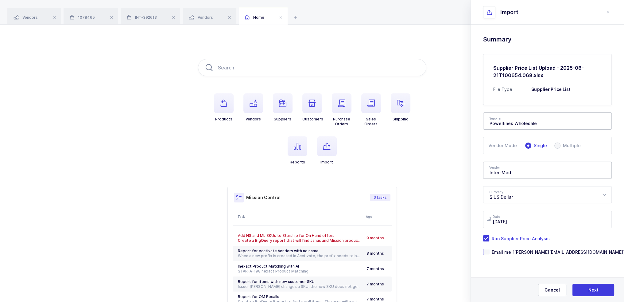
click at [520, 249] on span "Email me [[PERSON_NAME][EMAIL_ADDRESS][DOMAIN_NAME]]" at bounding box center [556, 252] width 135 height 6
click at [489, 248] on input "Email me [[PERSON_NAME][EMAIL_ADDRESS][DOMAIN_NAME]]" at bounding box center [489, 248] width 0 height 0
click at [599, 291] on button "Next" at bounding box center [593, 289] width 42 height 12
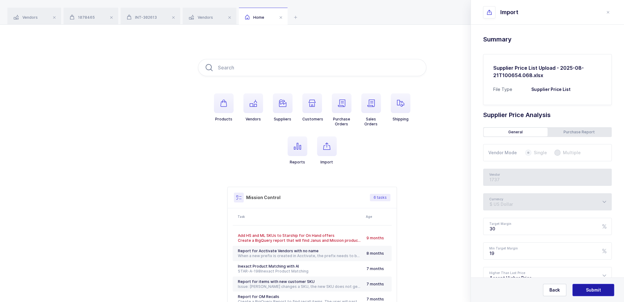
type input "Inter-Med"
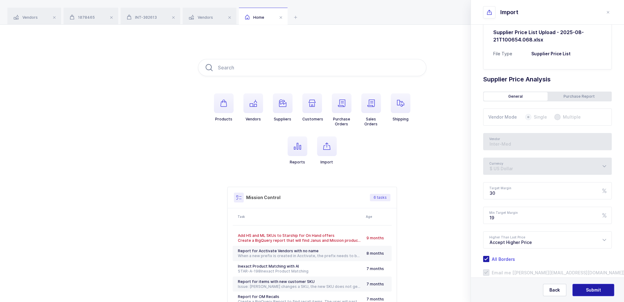
scroll to position [50, 0]
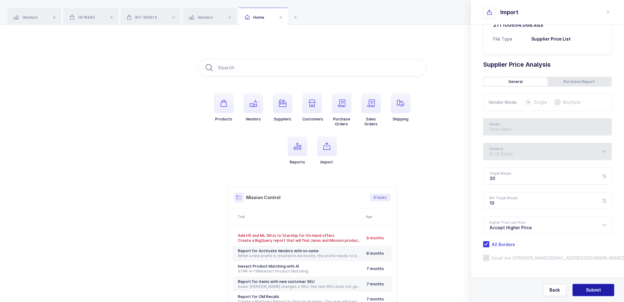
click at [593, 286] on button "Submit" at bounding box center [593, 289] width 42 height 12
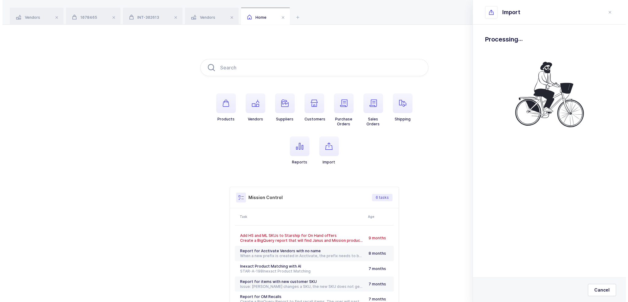
scroll to position [0, 0]
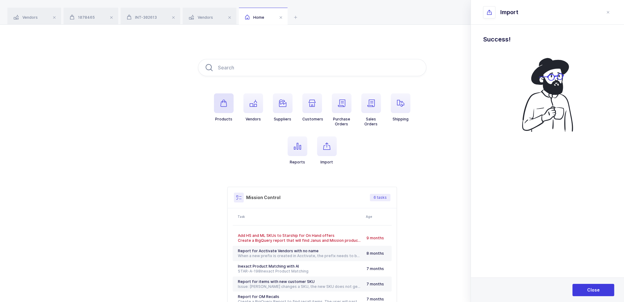
click at [221, 107] on span "button" at bounding box center [224, 103] width 20 height 20
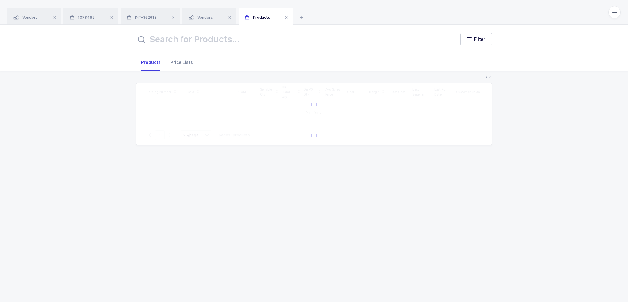
click at [181, 61] on div "Price Lists" at bounding box center [179, 62] width 27 height 17
click at [197, 44] on input "text" at bounding box center [292, 39] width 312 height 15
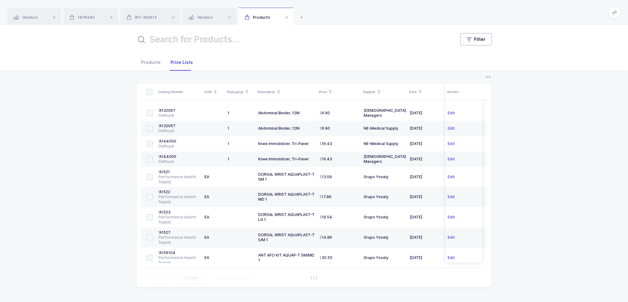
click at [485, 34] on button "Filter" at bounding box center [476, 39] width 32 height 12
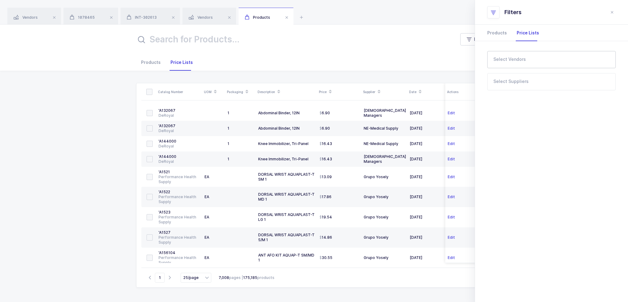
click at [530, 57] on div at bounding box center [546, 59] width 119 height 14
type input "inter-med"
click at [529, 81] on div "Inter-Med" at bounding box center [519, 81] width 36 height 6
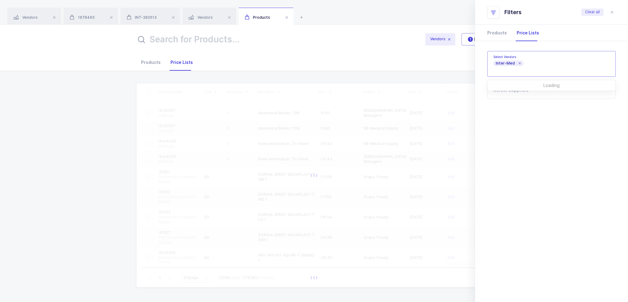
click at [515, 87] on p "Loading" at bounding box center [552, 85] width 128 height 10
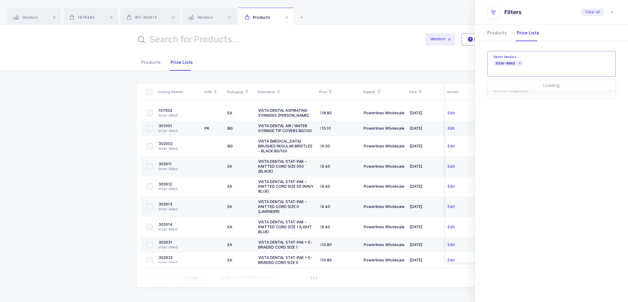
click at [517, 101] on div "Quantity Has Sellable Qty Has Sellable Qty Has Damaged/Expiring Qty Has Damaged…" at bounding box center [551, 104] width 153 height 126
click at [515, 87] on span "1073849 Ontario Limited" at bounding box center [527, 89] width 53 height 5
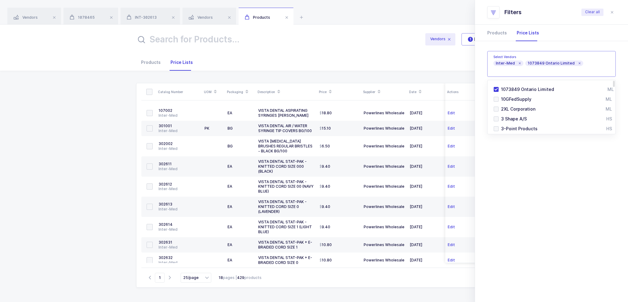
click at [578, 64] on icon at bounding box center [579, 63] width 3 height 3
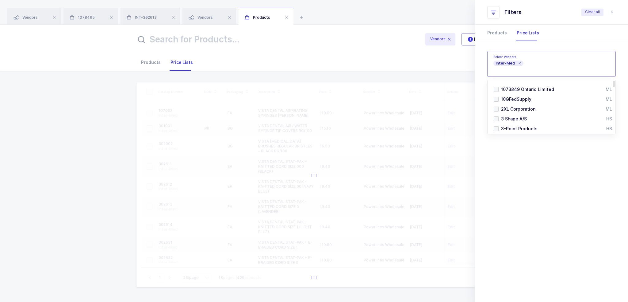
click at [571, 165] on div "Quantity Has Sellable Qty Has Sellable Qty Has Damaged/Expiring Qty Has Damaged…" at bounding box center [551, 104] width 153 height 126
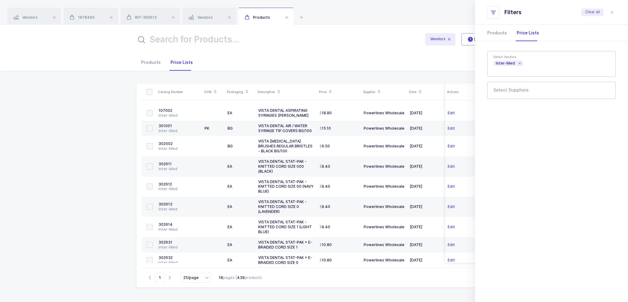
click at [543, 92] on input "text" at bounding box center [548, 92] width 108 height 8
type input "powerlines"
click at [529, 111] on span "Powerlines Wholesale" at bounding box center [524, 111] width 47 height 5
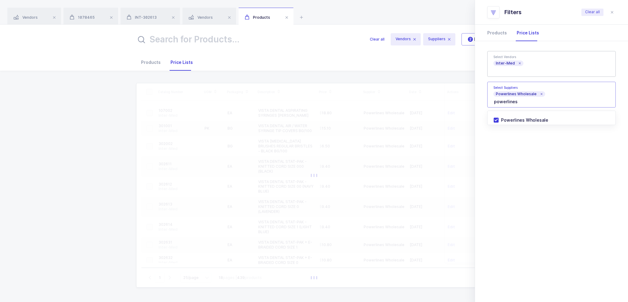
click at [535, 186] on section "Products Price Lists Quantity Has Sellable Qty Has Sellable Qty Has Damaged/Exp…" at bounding box center [551, 163] width 153 height 277
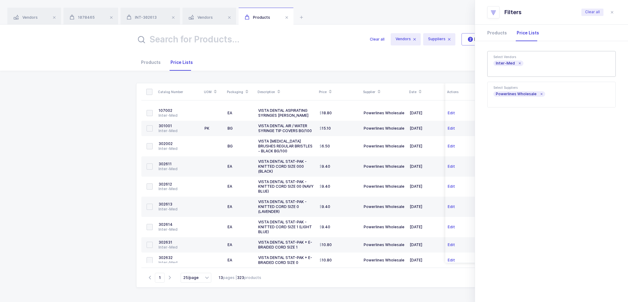
click at [224, 40] on input "text" at bounding box center [249, 39] width 226 height 15
click at [614, 11] on icon "close drawer" at bounding box center [612, 12] width 5 height 5
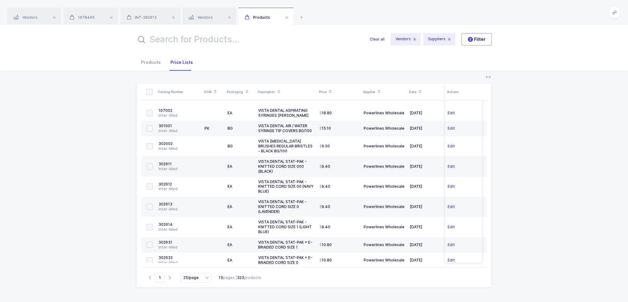
click at [221, 41] on input "text" at bounding box center [249, 39] width 226 height 15
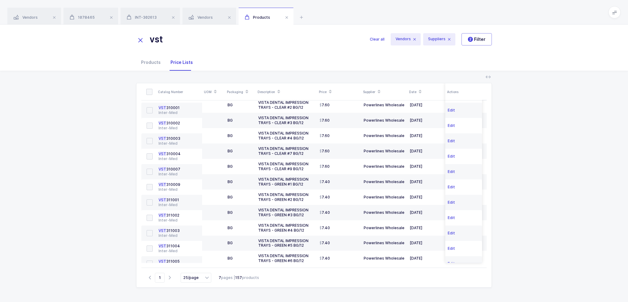
scroll to position [256, 0]
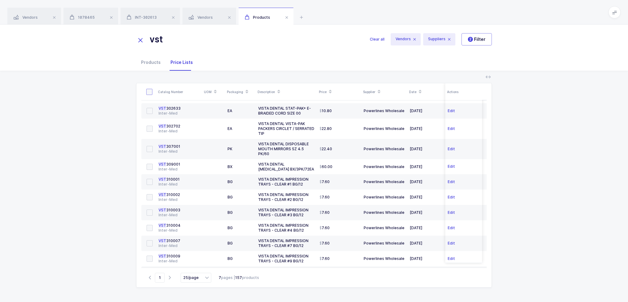
type input "vst"
click at [150, 92] on span at bounding box center [149, 92] width 6 height 6
click at [152, 89] on input "checkbox" at bounding box center [152, 89] width 0 height 0
click at [202, 106] on span "Select all items on this page" at bounding box center [191, 107] width 64 height 4
click at [159, 106] on input "Select all items on this page" at bounding box center [156, 107] width 6 height 6
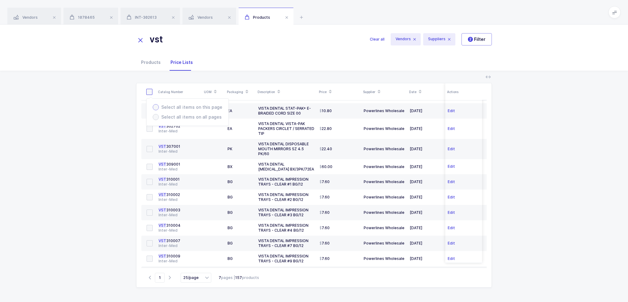
radio input "true"
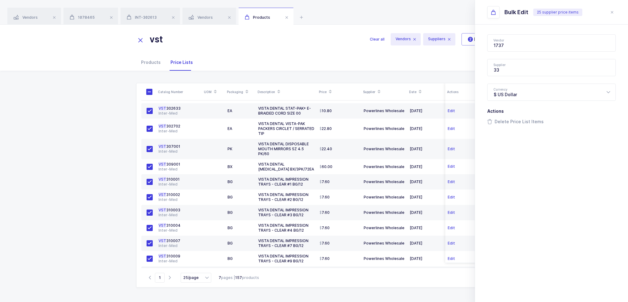
type input "Powerlines Wholesale"
type input "Inter-Med"
click at [520, 122] on span "Delete Price List Items" at bounding box center [515, 122] width 56 height 10
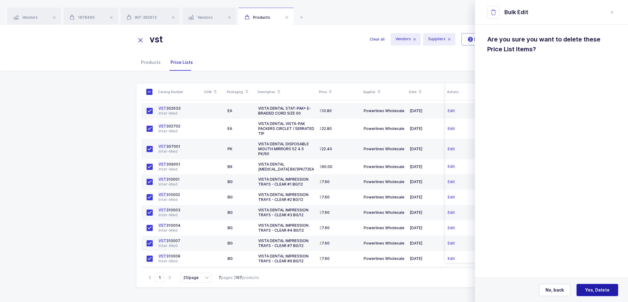
click at [596, 291] on span "Yes, Delete" at bounding box center [597, 290] width 25 height 6
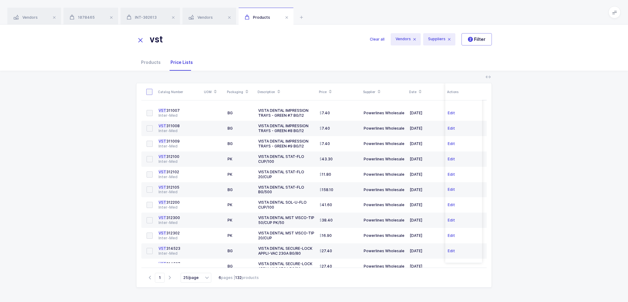
click at [151, 89] on span at bounding box center [149, 92] width 6 height 6
click at [152, 89] on input "checkbox" at bounding box center [152, 89] width 0 height 0
click at [203, 106] on span "Select all items on this page" at bounding box center [191, 107] width 64 height 4
click at [159, 106] on input "Select all items on this page" at bounding box center [156, 107] width 6 height 6
radio input "true"
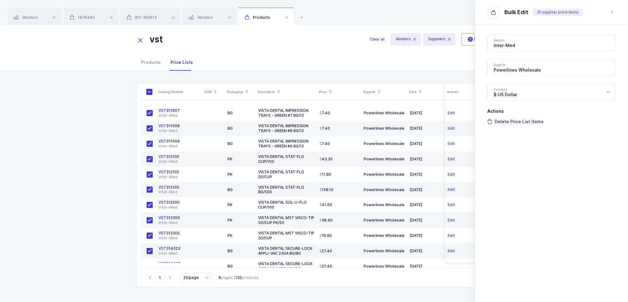
click at [524, 124] on span "Delete Price List Items" at bounding box center [515, 122] width 56 height 10
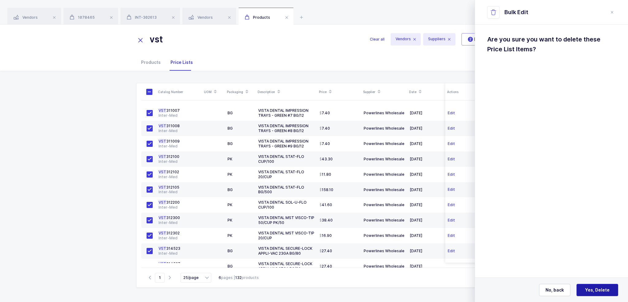
click at [602, 286] on button "Yes, Delete" at bounding box center [598, 289] width 42 height 12
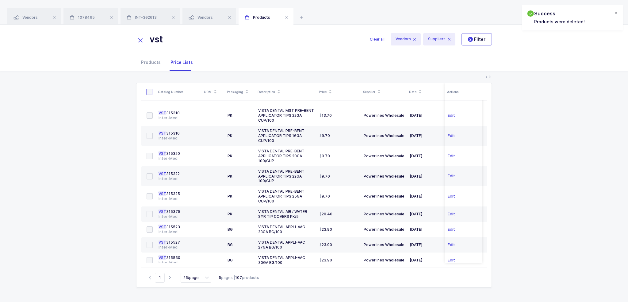
click at [150, 90] on span at bounding box center [149, 92] width 6 height 6
click at [152, 89] on input "checkbox" at bounding box center [152, 89] width 0 height 0
click at [195, 106] on span "Select all items on this page" at bounding box center [191, 107] width 64 height 4
click at [159, 106] on input "Select all items on this page" at bounding box center [156, 107] width 6 height 6
radio input "true"
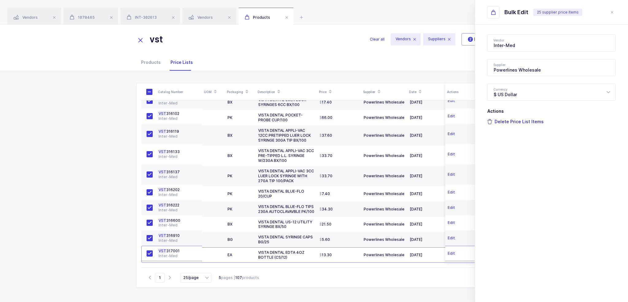
click at [518, 122] on span "Delete Price List Items" at bounding box center [515, 122] width 56 height 10
click at [603, 295] on button "Yes, Delete" at bounding box center [598, 289] width 42 height 12
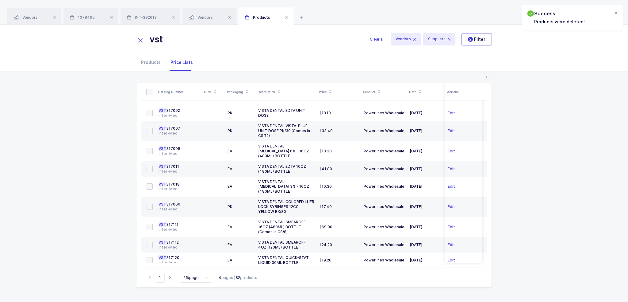
click at [206, 279] on icon at bounding box center [207, 277] width 6 height 8
click at [203, 266] on span "200/page" at bounding box center [196, 264] width 18 height 5
type input "200/page"
click at [152, 91] on span at bounding box center [149, 92] width 6 height 6
click at [152, 89] on input "checkbox" at bounding box center [152, 89] width 0 height 0
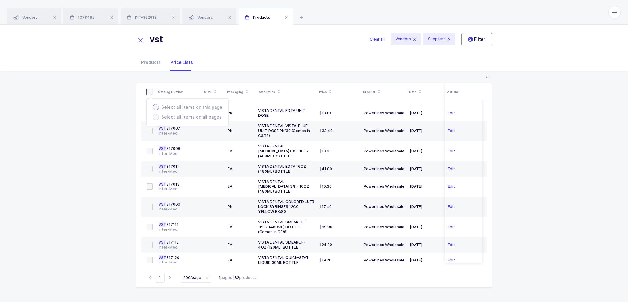
click at [194, 109] on span "Select all items on this page" at bounding box center [191, 107] width 64 height 4
click at [159, 109] on input "Select all items on this page" at bounding box center [156, 107] width 6 height 6
radio input "true"
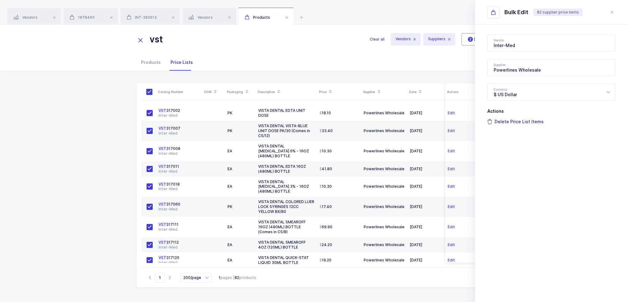
click at [535, 123] on span "Delete Price List Items" at bounding box center [515, 122] width 56 height 10
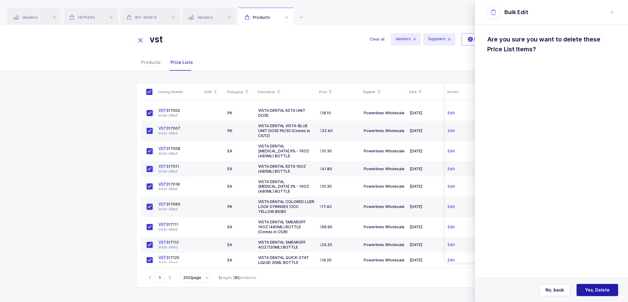
click at [595, 289] on span "Yes, Delete" at bounding box center [597, 290] width 25 height 6
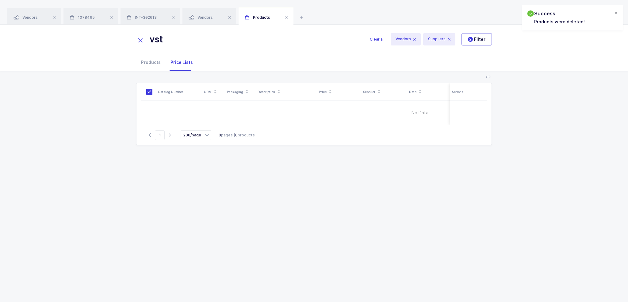
drag, startPoint x: 189, startPoint y: 40, endPoint x: 141, endPoint y: 37, distance: 47.7
click at [141, 37] on div "vst" at bounding box center [253, 39] width 234 height 15
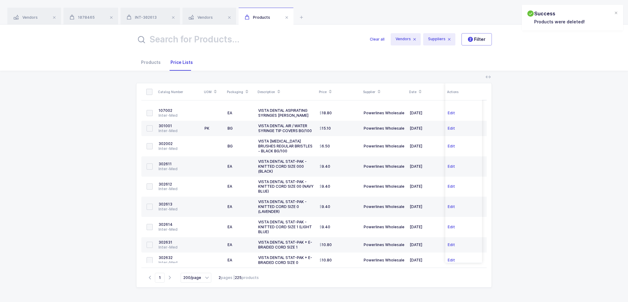
click at [99, 183] on div "Select all items on this page Select all items on all pages Catalog Number UOM …" at bounding box center [314, 186] width 618 height 231
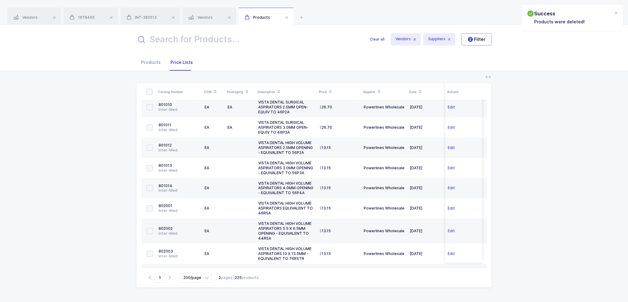
click at [110, 141] on div "Select all items on this page Select all items on all pages Catalog Number UOM …" at bounding box center [314, 186] width 618 height 231
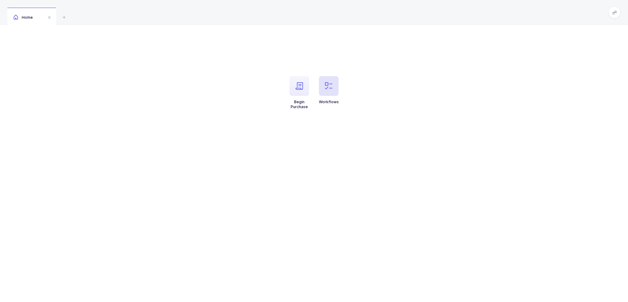
click at [329, 86] on icon "button" at bounding box center [328, 85] width 7 height 7
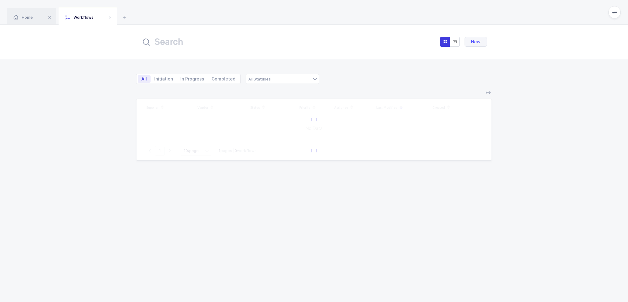
click at [276, 37] on input "text" at bounding box center [208, 41] width 135 height 15
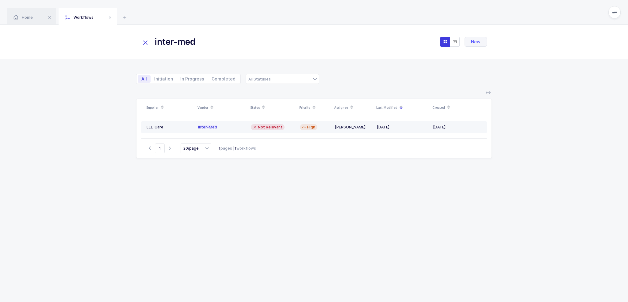
type input "inter-med"
click at [282, 127] on div "Not Relevant" at bounding box center [268, 127] width 34 height 6
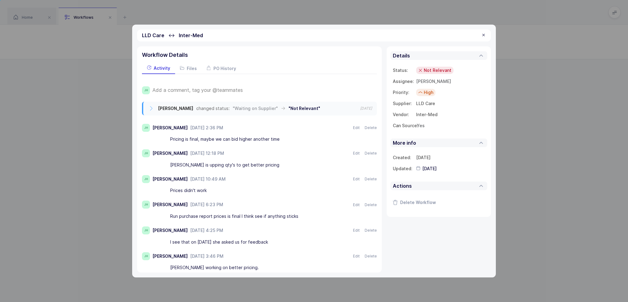
click at [290, 137] on div "Pricing is final, maybe we can bid higher another time" at bounding box center [269, 139] width 199 height 10
click at [443, 72] on span "Not Relevant" at bounding box center [438, 70] width 28 height 6
click at [430, 124] on div "Waiting on Us" at bounding box center [416, 127] width 39 height 7
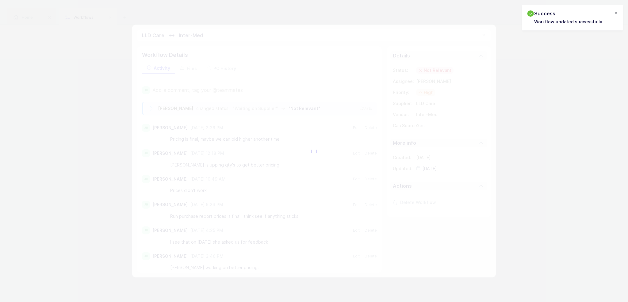
type input "[DATE]"
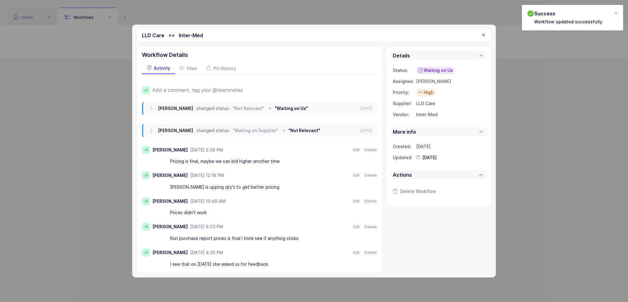
click at [215, 88] on span "Add a comment, tag your @teammates" at bounding box center [197, 90] width 91 height 6
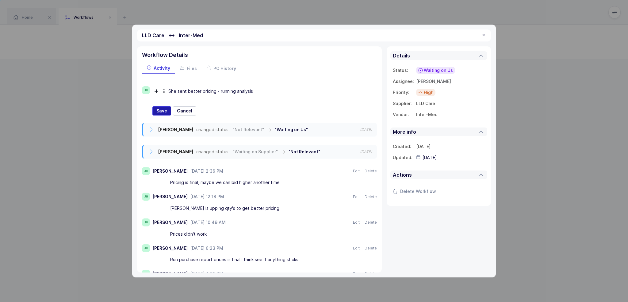
click at [158, 110] on span "Save" at bounding box center [161, 111] width 11 height 6
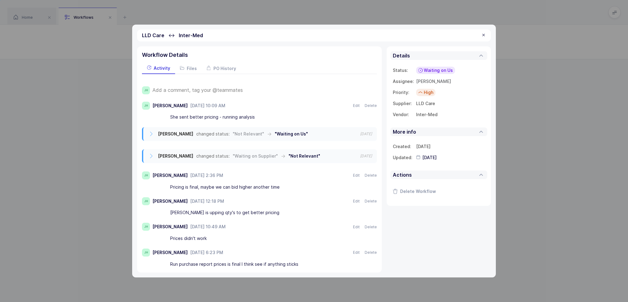
click at [485, 35] on div at bounding box center [483, 36] width 5 height 6
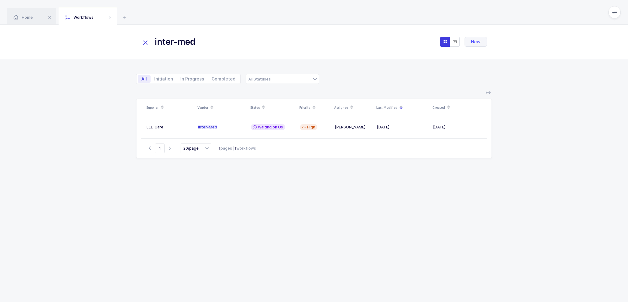
click at [125, 13] on div "Home Workflows" at bounding box center [314, 12] width 628 height 25
click at [125, 15] on icon at bounding box center [124, 16] width 7 height 7
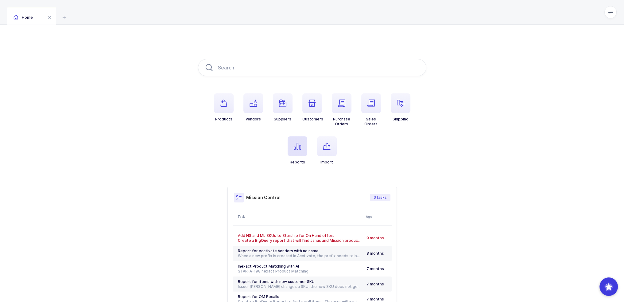
click at [302, 149] on span "button" at bounding box center [297, 146] width 20 height 20
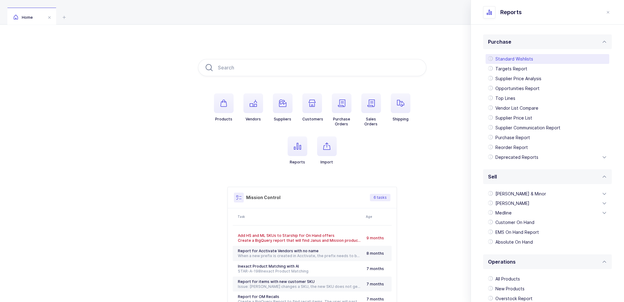
click at [518, 57] on div "Standard Wishlists" at bounding box center [547, 59] width 124 height 10
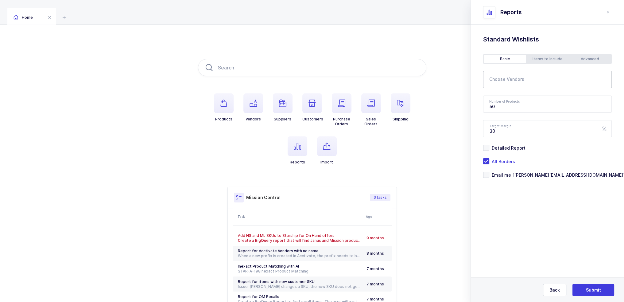
click at [517, 78] on input "text" at bounding box center [543, 81] width 108 height 8
type input "safetec"
click at [521, 101] on span "Safetec Of America" at bounding box center [518, 100] width 42 height 5
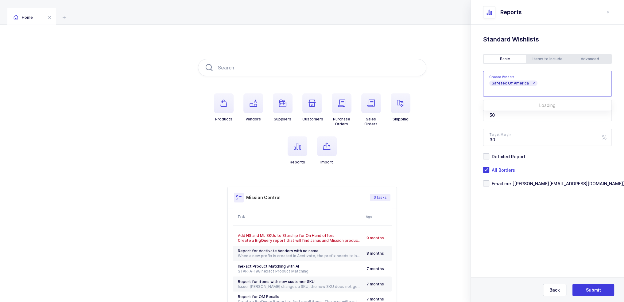
click at [529, 208] on div "Standard Wishlists Targets Report Supplier Price Analysis Opportunities Report …" at bounding box center [547, 126] width 153 height 203
drag, startPoint x: 523, startPoint y: 117, endPoint x: 471, endPoint y: 115, distance: 51.6
click at [471, 115] on div "Standard Wishlists Targets Report Supplier Price Analysis Opportunities Report …" at bounding box center [547, 126] width 153 height 203
type input "150"
click at [586, 58] on div "Advanced" at bounding box center [589, 59] width 42 height 9
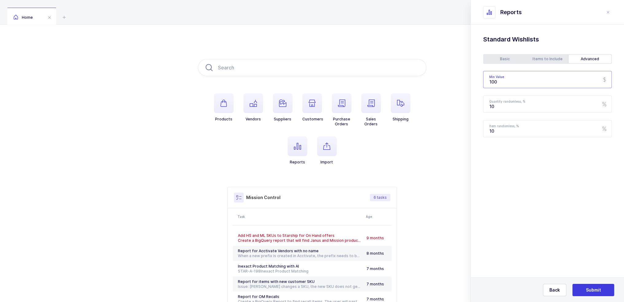
drag, startPoint x: 523, startPoint y: 83, endPoint x: 449, endPoint y: 84, distance: 73.9
click at [449, 84] on div "Products Vendors Suppliers Customers Purchase Orders Sales Orders Shipping Repo…" at bounding box center [312, 193] width 624 height 337
click at [499, 62] on div "Basic" at bounding box center [504, 59] width 42 height 9
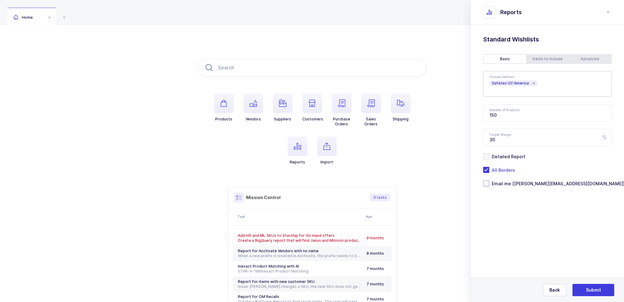
click at [514, 180] on span "Email me [[PERSON_NAME][EMAIL_ADDRESS][DOMAIN_NAME]]" at bounding box center [556, 183] width 135 height 6
click at [489, 180] on input "Email me [[PERSON_NAME][EMAIL_ADDRESS][DOMAIN_NAME]]" at bounding box center [489, 180] width 0 height 0
click at [593, 288] on span "Submit" at bounding box center [593, 290] width 15 height 6
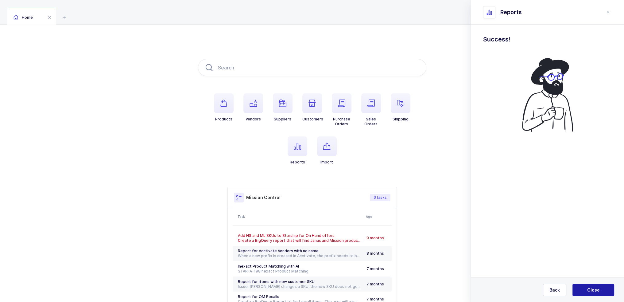
click at [594, 287] on span "Close" at bounding box center [593, 290] width 13 height 6
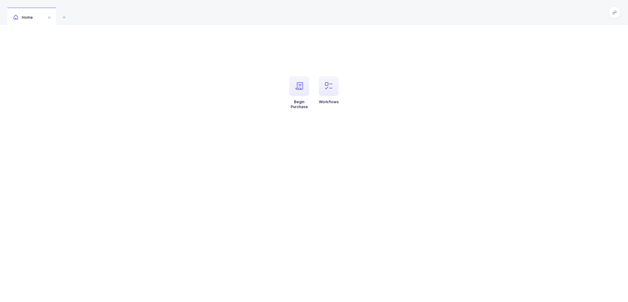
click at [313, 87] on li "Begin Purchase" at bounding box center [299, 92] width 29 height 33
click at [301, 89] on icon "button" at bounding box center [299, 85] width 7 height 7
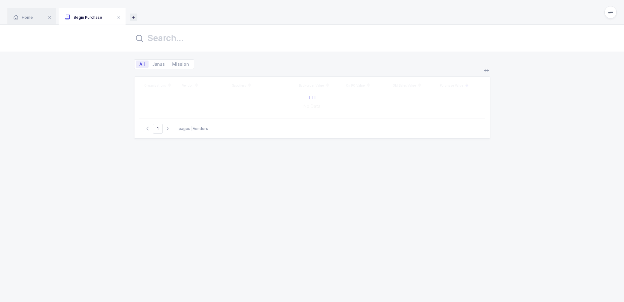
click at [130, 17] on icon at bounding box center [133, 16] width 7 height 7
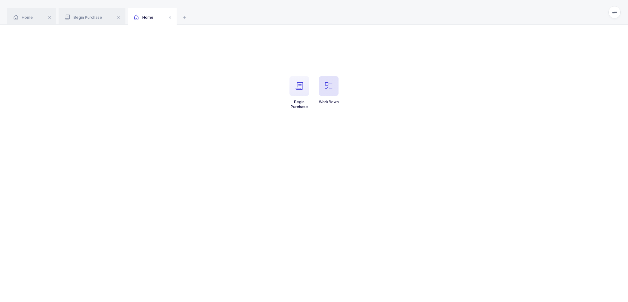
click at [333, 90] on span "button" at bounding box center [329, 86] width 20 height 20
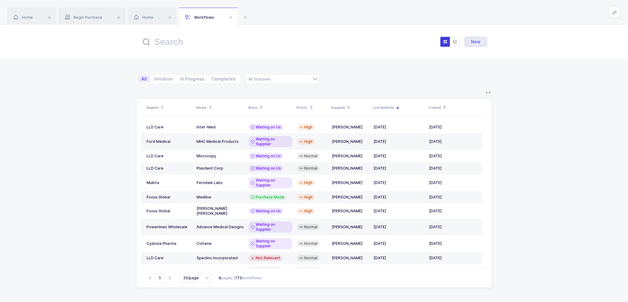
click at [481, 46] on button "New" at bounding box center [476, 42] width 22 height 10
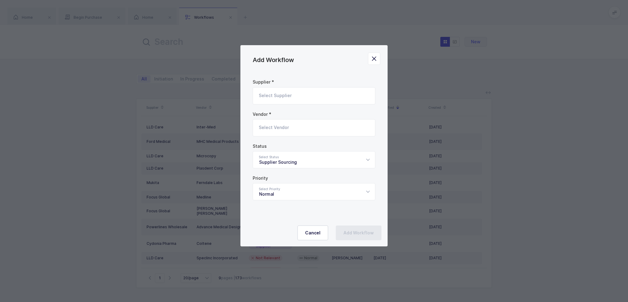
click at [478, 43] on div "Add Workflow Supplier * Select Supplier Loading Vendor * Select Vendor Loading …" at bounding box center [314, 151] width 628 height 302
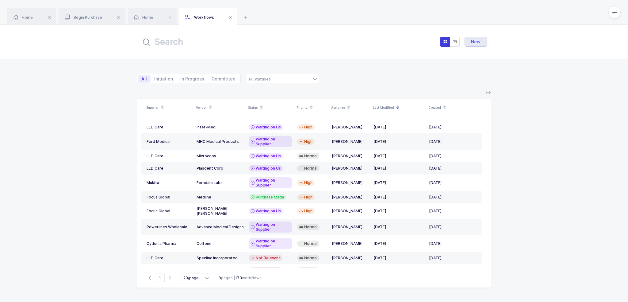
click at [474, 42] on span "New" at bounding box center [476, 41] width 10 height 5
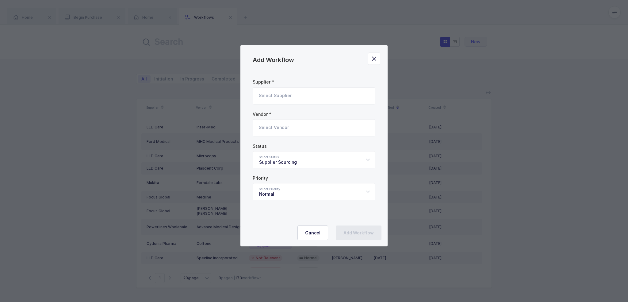
click at [281, 94] on input "Add Workflow" at bounding box center [314, 95] width 123 height 17
type input "s"
click at [286, 116] on li "LLD Care" at bounding box center [317, 116] width 122 height 10
type input "LLD Care"
click at [295, 124] on input "Add Workflow" at bounding box center [314, 127] width 123 height 17
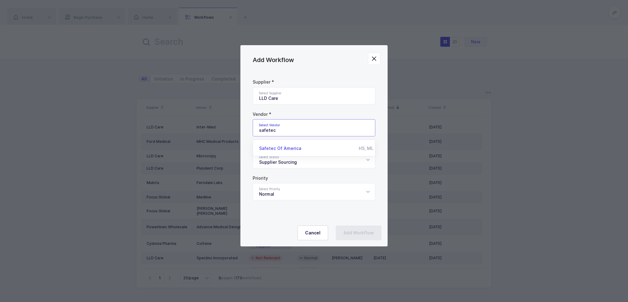
click at [291, 146] on span "Safetec Of America" at bounding box center [280, 147] width 42 height 5
type input "Safetec Of America"
click at [295, 164] on div "Supplier Sourcing" at bounding box center [314, 159] width 123 height 17
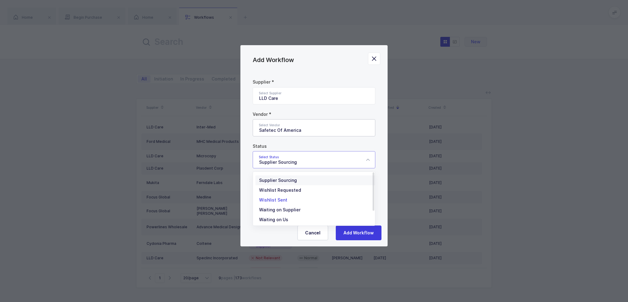
click at [285, 200] on span "Wishlist Sent" at bounding box center [273, 199] width 28 height 5
type input "Wishlist Sent"
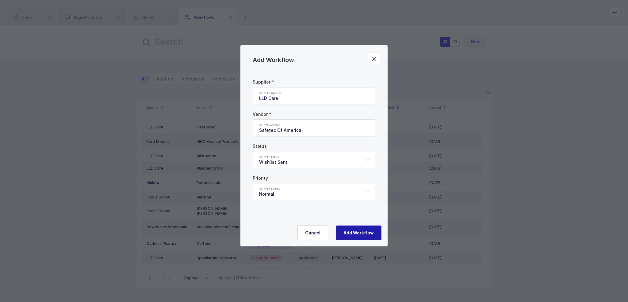
click at [351, 231] on span "Add Workflow" at bounding box center [359, 232] width 30 height 6
type input "Supplier Sourcing"
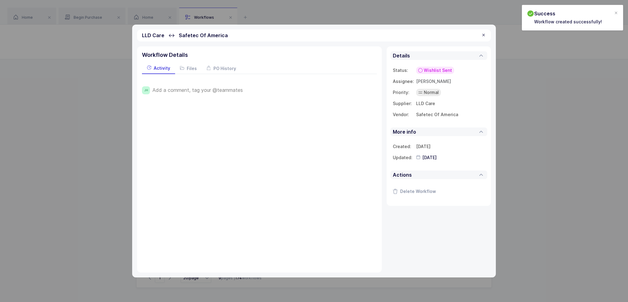
click at [483, 35] on div at bounding box center [483, 36] width 5 height 6
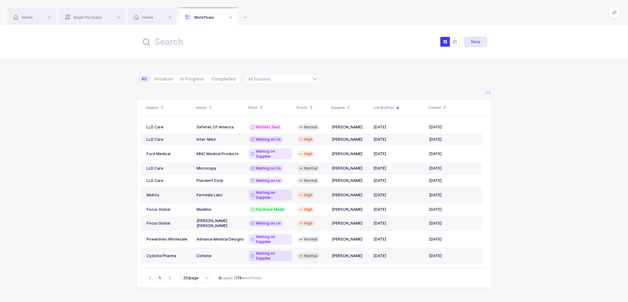
click at [476, 39] on button "New" at bounding box center [476, 42] width 22 height 10
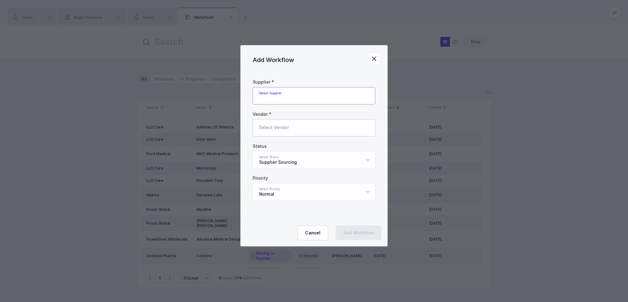
click at [283, 97] on input "Add Workflow" at bounding box center [314, 95] width 123 height 17
click at [277, 115] on span "LLD Care" at bounding box center [268, 116] width 19 height 5
type input "LLD Care"
click at [279, 126] on input "Add Workflow" at bounding box center [314, 127] width 123 height 17
click at [276, 146] on span "Mpm Medical" at bounding box center [273, 147] width 29 height 5
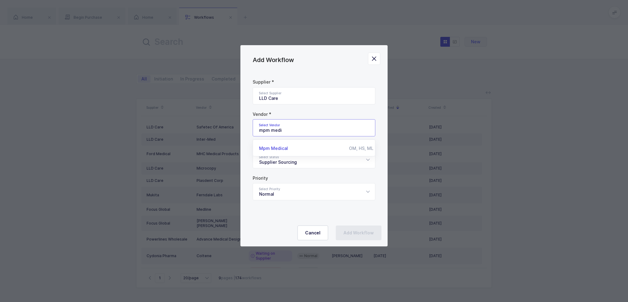
type input "Mpm Medical"
click at [305, 162] on div "Supplier Sourcing" at bounding box center [314, 159] width 123 height 17
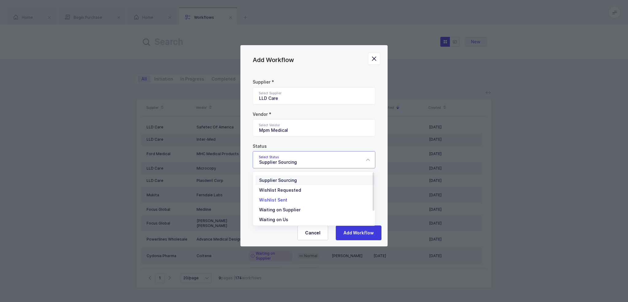
click at [294, 200] on li "Wishlist Sent" at bounding box center [317, 200] width 122 height 10
type input "Wishlist Sent"
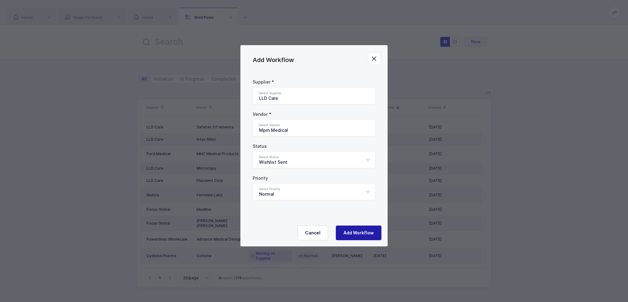
click at [351, 233] on span "Add Workflow" at bounding box center [359, 232] width 30 height 6
type input "Supplier Sourcing"
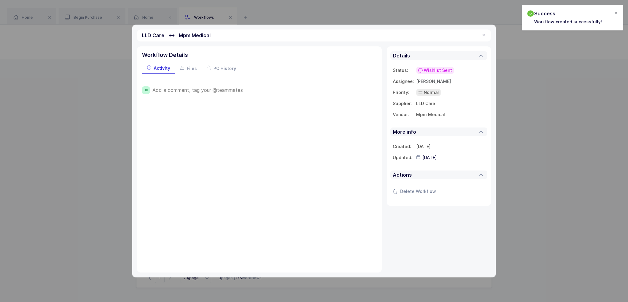
click at [487, 36] on div "LLD Care ↔ Mpm Medical" at bounding box center [314, 35] width 354 height 12
click at [483, 36] on div at bounding box center [483, 36] width 5 height 6
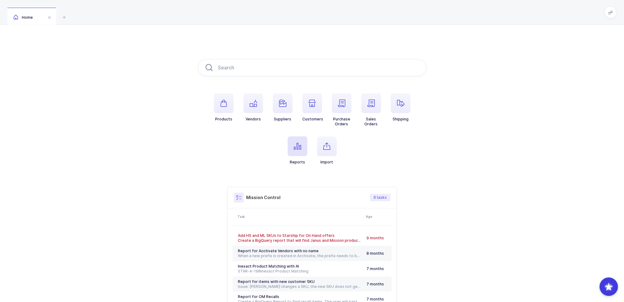
click at [290, 147] on span "button" at bounding box center [297, 146] width 20 height 20
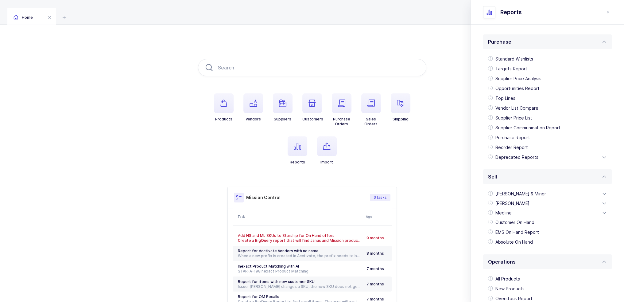
click at [507, 54] on div "Standard Wishlists Targets Report Supplier Price Analysis Opportunities Report …" at bounding box center [547, 107] width 129 height 117
click at [510, 56] on div "Standard Wishlists" at bounding box center [547, 59] width 124 height 10
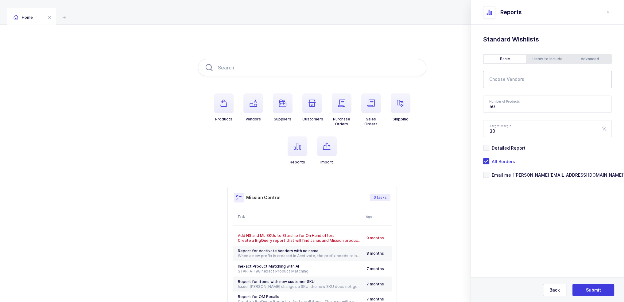
click at [509, 87] on input "text" at bounding box center [547, 79] width 129 height 17
type input "mpm medical"
click at [511, 99] on span "Mpm Medical" at bounding box center [511, 100] width 29 height 5
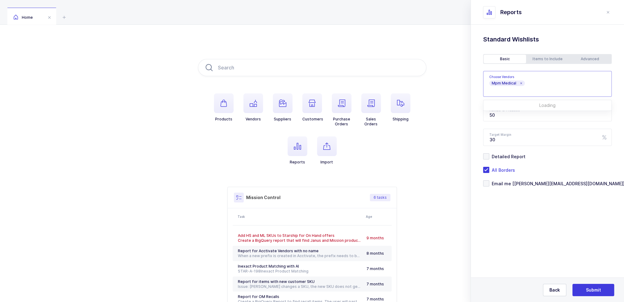
click at [533, 216] on div "Standard Wishlists Targets Report Supplier Price Analysis Opportunities Report …" at bounding box center [547, 126] width 153 height 203
drag, startPoint x: 502, startPoint y: 112, endPoint x: 476, endPoint y: 110, distance: 25.6
click at [478, 110] on div "Standard Wishlists Targets Report Supplier Price Analysis Opportunities Report …" at bounding box center [547, 126] width 153 height 203
type input "200"
click at [591, 58] on div "Advanced" at bounding box center [589, 59] width 42 height 9
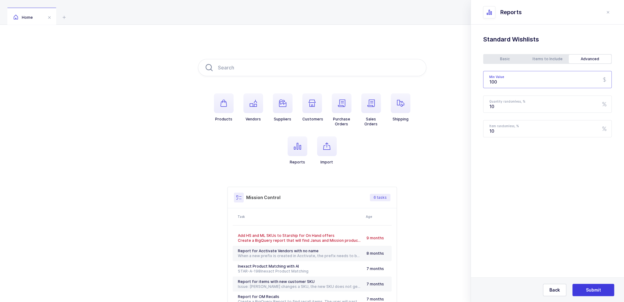
drag, startPoint x: 520, startPoint y: 80, endPoint x: 506, endPoint y: 81, distance: 14.4
click at [506, 81] on input "100" at bounding box center [547, 79] width 129 height 17
click at [508, 57] on div "Basic" at bounding box center [504, 59] width 42 height 9
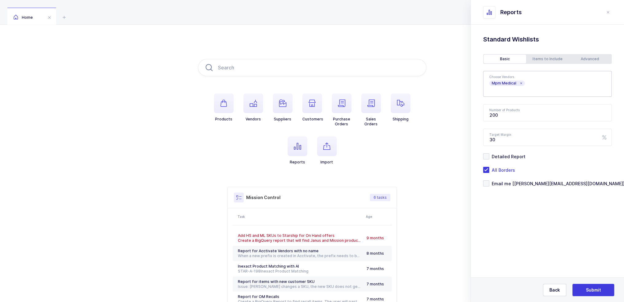
click at [547, 57] on div "Items to Include" at bounding box center [547, 59] width 42 height 9
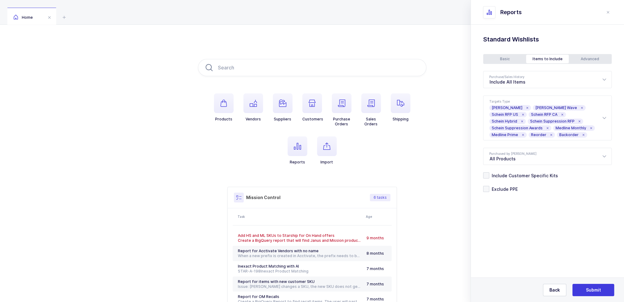
click at [512, 56] on div "Basic" at bounding box center [504, 59] width 42 height 9
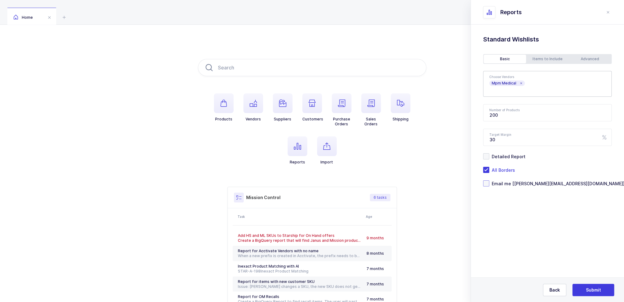
click at [516, 182] on span "Email me [[PERSON_NAME][EMAIL_ADDRESS][DOMAIN_NAME]]" at bounding box center [556, 183] width 135 height 6
click at [489, 180] on input "Email me [[PERSON_NAME][EMAIL_ADDRESS][DOMAIN_NAME]]" at bounding box center [489, 180] width 0 height 0
click at [595, 285] on button "Submit" at bounding box center [593, 289] width 42 height 12
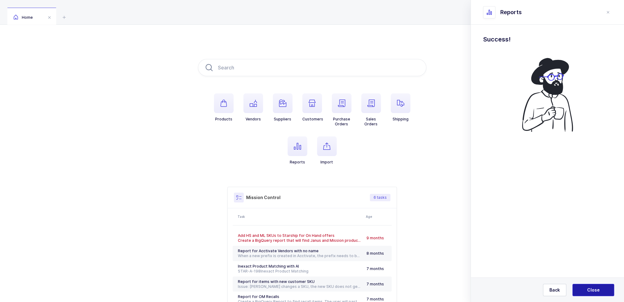
click at [595, 286] on button "Close" at bounding box center [593, 289] width 42 height 12
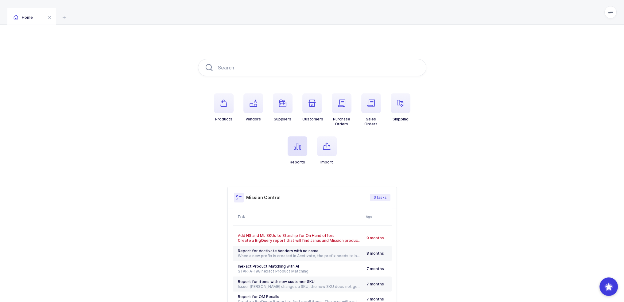
click at [298, 151] on span "button" at bounding box center [297, 146] width 20 height 20
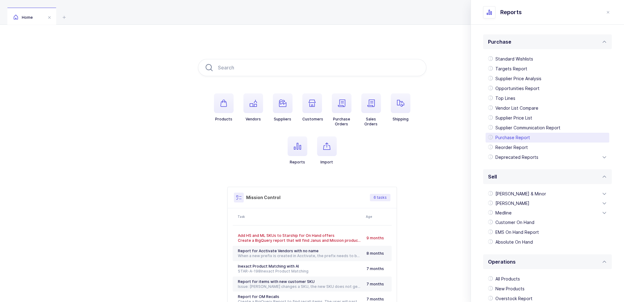
click at [513, 138] on div "Purchase Report" at bounding box center [547, 138] width 124 height 10
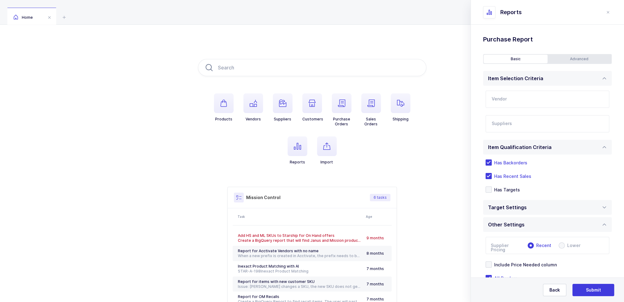
click at [522, 103] on input "text" at bounding box center [547, 99] width 124 height 17
click at [523, 119] on div "Inter-Med" at bounding box center [543, 120] width 102 height 6
type input "Inter-Med"
click at [515, 122] on input "text" at bounding box center [540, 125] width 99 height 8
type input "powerlines"
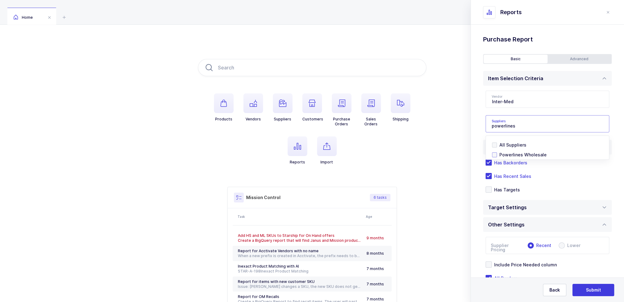
click at [509, 153] on span "Powerlines Wholesale" at bounding box center [522, 154] width 47 height 5
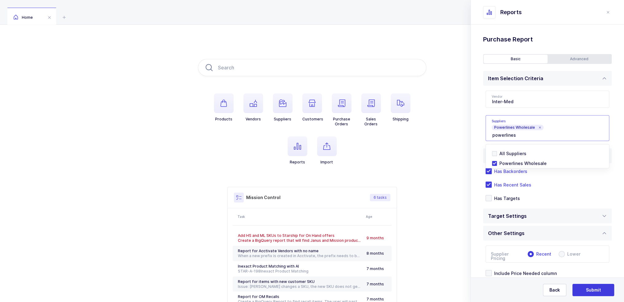
click at [479, 135] on div "Standard Wishlists Targets Report Supplier Price Analysis Opportunities Report …" at bounding box center [547, 183] width 153 height 317
click at [572, 55] on div "Advanced" at bounding box center [579, 59] width 64 height 9
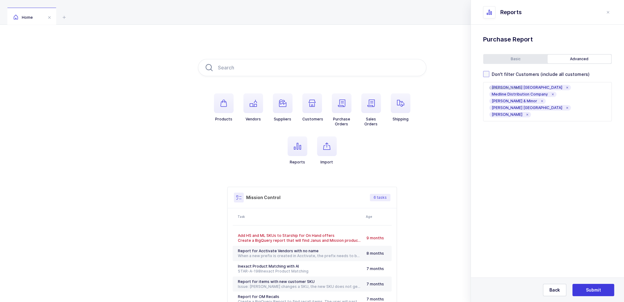
click at [539, 71] on span "Don't filter Customers (include all customers)" at bounding box center [539, 74] width 100 height 6
click at [489, 71] on input "Don't filter Customers (include all customers)" at bounding box center [489, 71] width 0 height 0
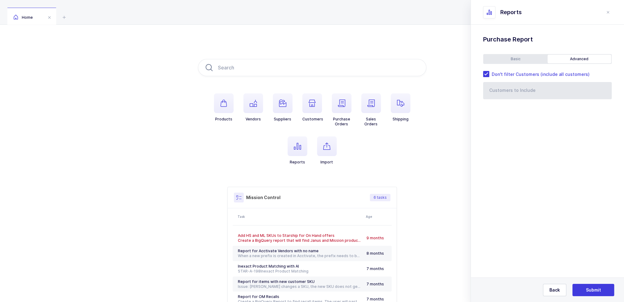
click at [523, 54] on div "Basic Advanced" at bounding box center [547, 59] width 129 height 10
click at [526, 57] on div "Basic" at bounding box center [515, 59] width 64 height 9
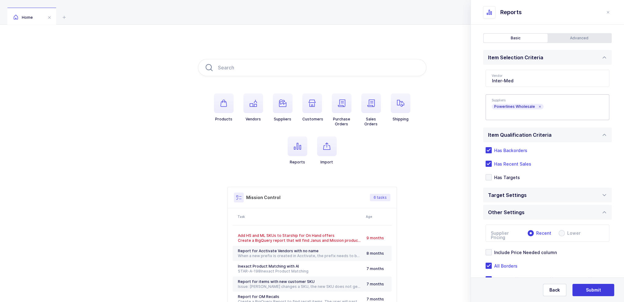
scroll to position [40, 0]
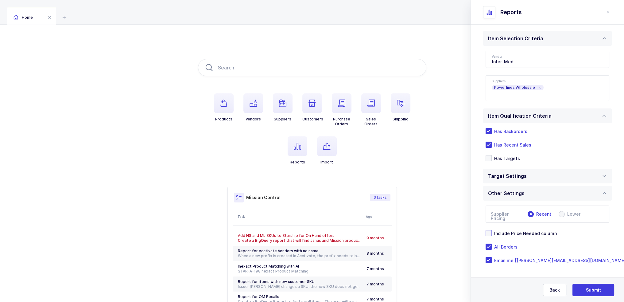
click at [521, 232] on span "Include Price Needed column" at bounding box center [523, 233] width 65 height 6
click at [491, 230] on input "Include Price Needed column" at bounding box center [491, 230] width 0 height 0
click at [544, 174] on div "Target Settings" at bounding box center [547, 175] width 129 height 15
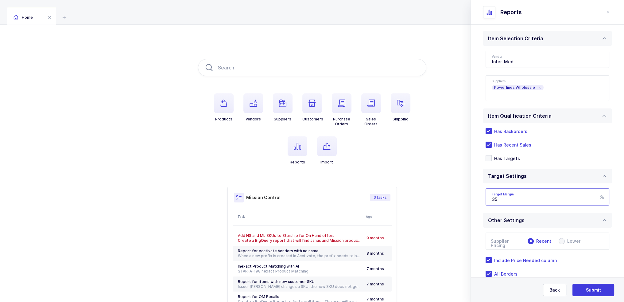
drag, startPoint x: 528, startPoint y: 198, endPoint x: 479, endPoint y: 200, distance: 49.4
click at [480, 201] on div "Standard Wishlists Targets Report Supplier Price Analysis Opportunities Report …" at bounding box center [547, 157] width 153 height 344
drag, startPoint x: 507, startPoint y: 200, endPoint x: 472, endPoint y: 197, distance: 34.8
click at [476, 197] on div "Standard Wishlists Targets Report Supplier Price Analysis Opportunities Report …" at bounding box center [547, 157] width 153 height 344
type input "22"
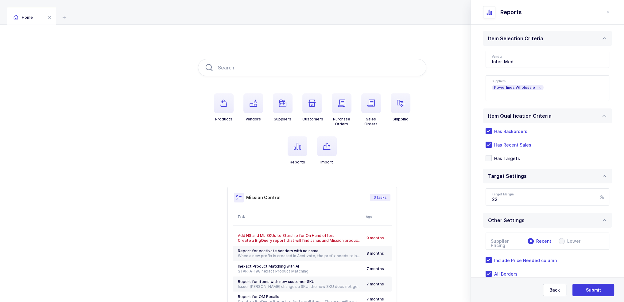
click at [474, 173] on div "Standard Wishlists Targets Report Supplier Price Analysis Opportunities Report …" at bounding box center [547, 157] width 153 height 344
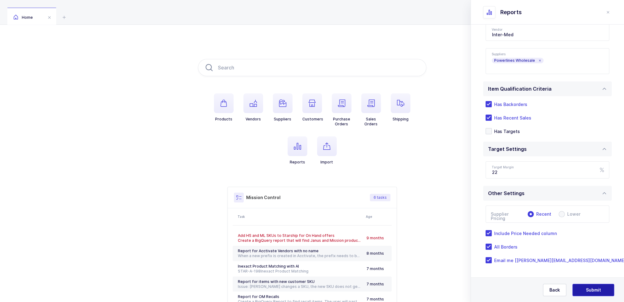
click at [600, 287] on span "Submit" at bounding box center [593, 290] width 15 height 6
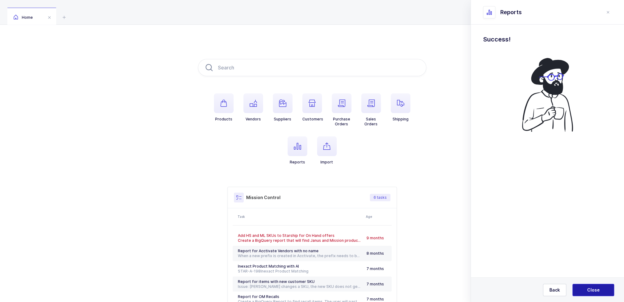
click at [600, 287] on button "Close" at bounding box center [593, 289] width 42 height 12
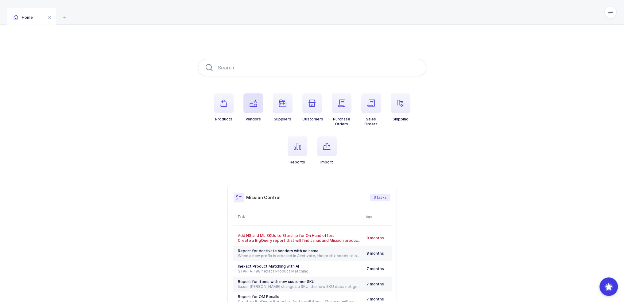
click at [256, 103] on icon "button" at bounding box center [252, 102] width 7 height 7
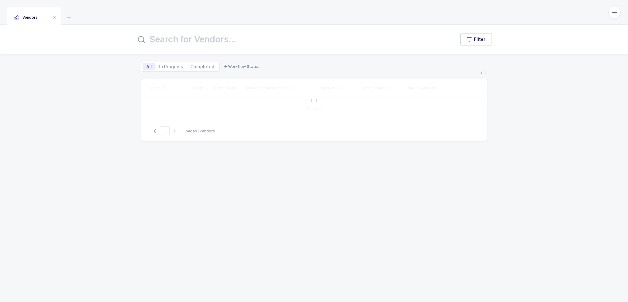
click at [226, 40] on input "text" at bounding box center [292, 39] width 312 height 15
type input "mpm"
click at [69, 17] on icon at bounding box center [68, 16] width 7 height 7
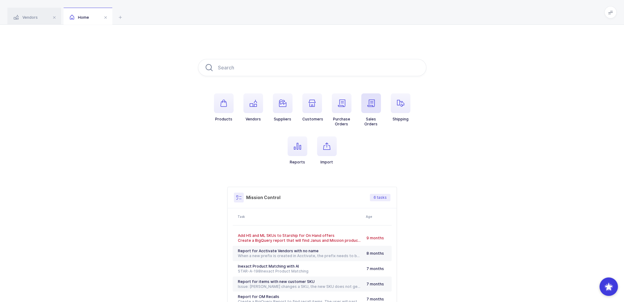
click at [373, 103] on icon "button" at bounding box center [370, 102] width 7 height 7
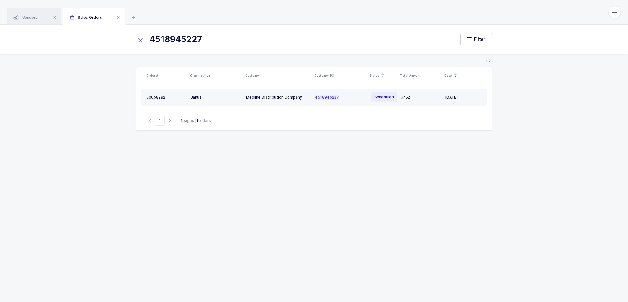
type input "4518945227"
click at [291, 101] on td "Medline Distribution Company" at bounding box center [278, 97] width 69 height 17
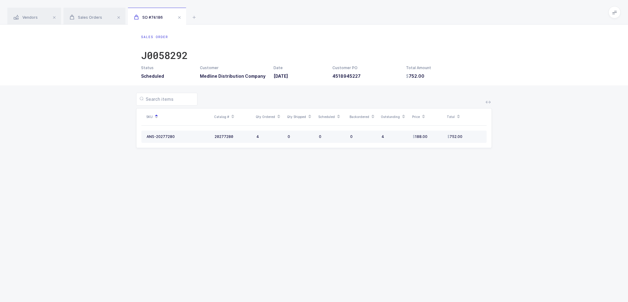
click at [328, 136] on div "0" at bounding box center [332, 136] width 26 height 5
click at [155, 97] on input "text" at bounding box center [166, 99] width 61 height 13
click at [188, 16] on div "Vendors Sales Orders SO #74186" at bounding box center [314, 12] width 628 height 25
click at [193, 16] on icon at bounding box center [194, 16] width 7 height 7
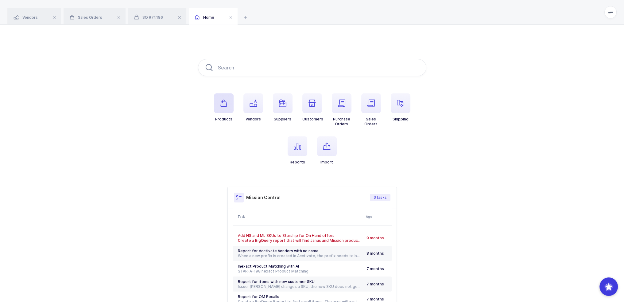
click at [225, 108] on span "button" at bounding box center [224, 103] width 20 height 20
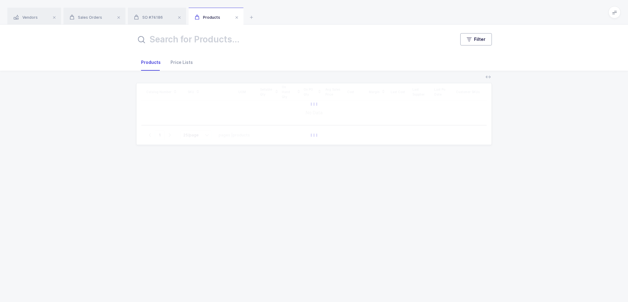
click at [472, 38] on icon "button" at bounding box center [469, 39] width 5 height 5
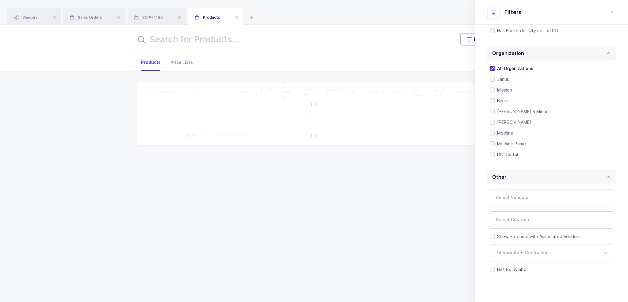
scroll to position [129, 0]
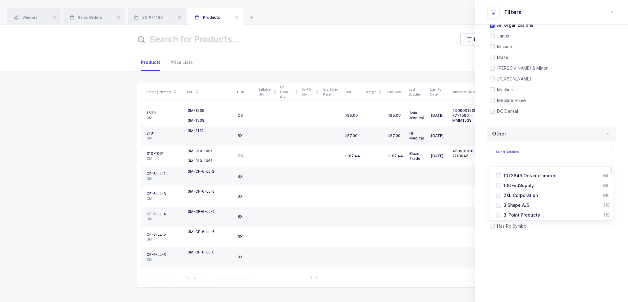
click at [522, 154] on input "text" at bounding box center [545, 156] width 99 height 8
type input "cardinal"
click at [529, 185] on span "Cardinal Health" at bounding box center [520, 185] width 32 height 5
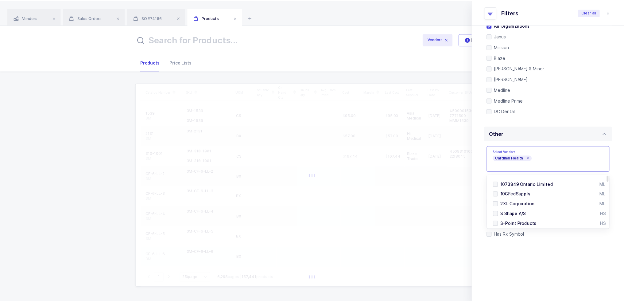
scroll to position [0, 0]
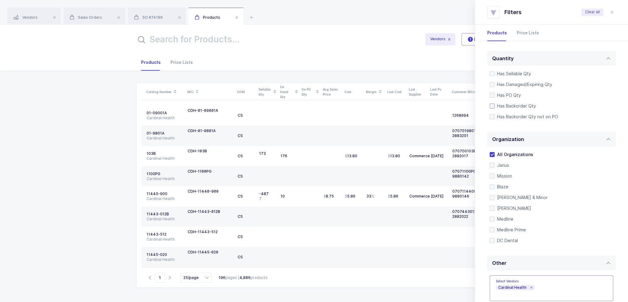
click at [519, 103] on span "Has Backorder Qty" at bounding box center [515, 106] width 41 height 6
click at [495, 103] on input "Has Backorder Qty" at bounding box center [495, 103] width 0 height 0
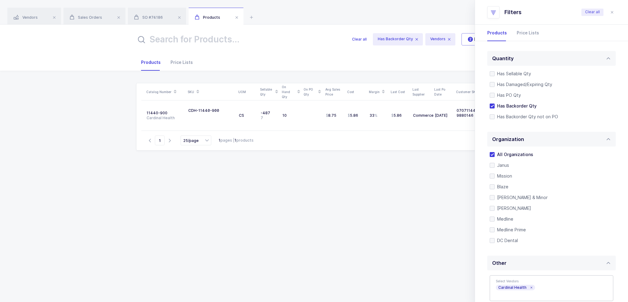
click at [64, 124] on div "Catalog Number SKU UOM Sellable Qty On Hand Qty On PO Qty Avg Sales Price Cost …" at bounding box center [314, 186] width 618 height 231
drag, startPoint x: 385, startPoint y: 172, endPoint x: 356, endPoint y: 202, distance: 42.1
click at [356, 202] on div "Catalog Number SKU UOM Sellable Qty On Hand Qty On PO Qty Avg Sales Price Cost …" at bounding box center [314, 185] width 356 height 204
click at [611, 12] on icon "close drawer" at bounding box center [612, 12] width 5 height 5
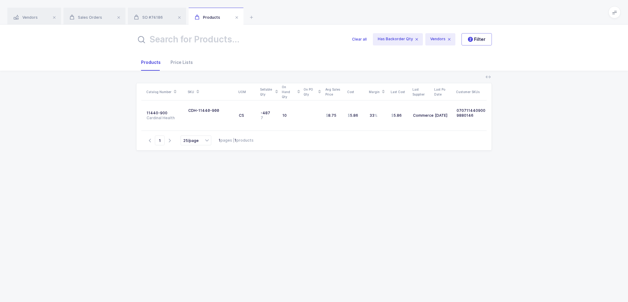
drag, startPoint x: 366, startPoint y: 169, endPoint x: 363, endPoint y: 180, distance: 12.0
click at [363, 180] on div "Catalog Number SKU UOM Sellable Qty On Hand Qty On PO Qty Avg Sales Price Cost …" at bounding box center [314, 185] width 356 height 204
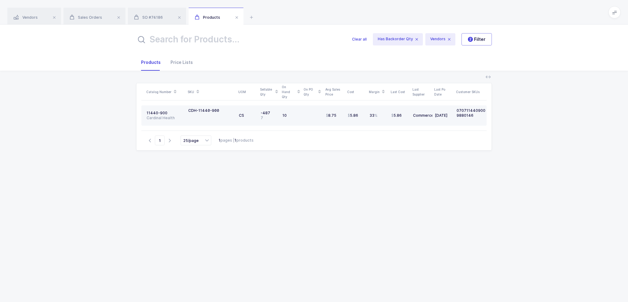
click at [288, 116] on div "10" at bounding box center [291, 115] width 17 height 5
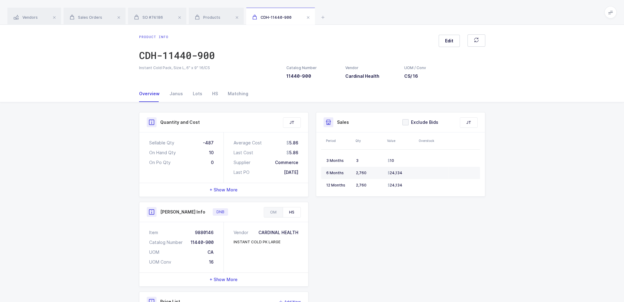
drag, startPoint x: 188, startPoint y: 144, endPoint x: 306, endPoint y: 171, distance: 121.3
click at [306, 171] on div "Sellable Qty -487 On Hand Qty 10 On Po Qty 0 Average Cost 5.86 Last Cost 5.86 S…" at bounding box center [223, 157] width 169 height 50
click at [306, 171] on div "Average Cost 5.86 Last Cost 5.86 Supplier Commerce Last PO 05/09/2025" at bounding box center [266, 157] width 84 height 50
drag, startPoint x: 305, startPoint y: 171, endPoint x: 301, endPoint y: 180, distance: 9.6
click at [301, 180] on div "Average Cost 5.86 Last Cost 5.86 Supplier Commerce Last PO 05/09/2025" at bounding box center [266, 157] width 84 height 50
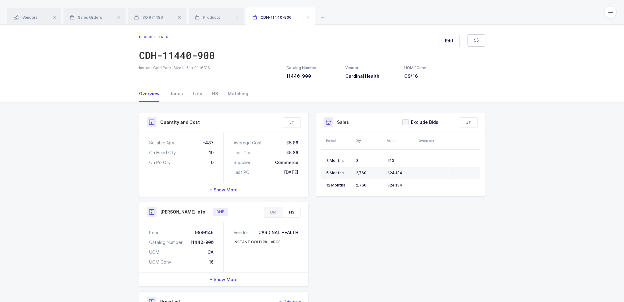
click at [301, 180] on div "Average Cost 5.86 Last Cost 5.86 Supplier Commerce Last PO 05/09/2025" at bounding box center [266, 157] width 84 height 50
drag, startPoint x: 196, startPoint y: 140, endPoint x: 225, endPoint y: 140, distance: 28.8
click at [225, 140] on div "Sellable Qty -487 On Hand Qty 10 On Po Qty 0 Average Cost 5.86 Last Cost 5.86 S…" at bounding box center [223, 157] width 169 height 50
click at [225, 140] on div "Average Cost 5.86 Last Cost 5.86 Supplier Commerce Last PO 05/09/2025" at bounding box center [266, 157] width 84 height 50
click at [171, 92] on div "Janus" at bounding box center [175, 93] width 23 height 17
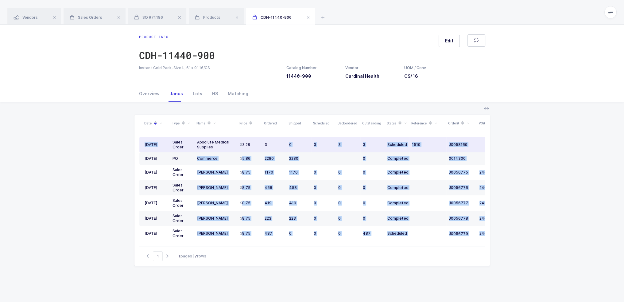
drag, startPoint x: 171, startPoint y: 142, endPoint x: 276, endPoint y: 143, distance: 105.2
click at [276, 143] on div "Date Type Name Price Ordered Shipped Scheduled Backordered Outstanding Status R…" at bounding box center [311, 180] width 345 height 131
click at [294, 144] on div "0" at bounding box center [299, 144] width 20 height 5
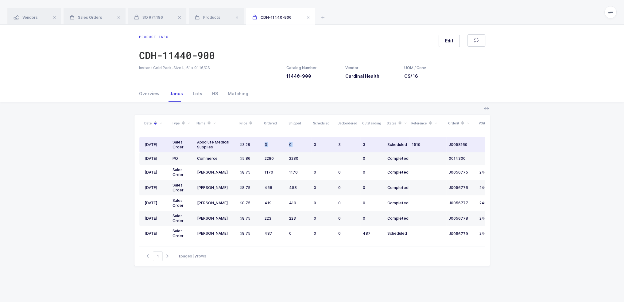
drag, startPoint x: 311, startPoint y: 143, endPoint x: 264, endPoint y: 147, distance: 47.1
click at [264, 147] on tr "08/01/2025 Sales Order Absolute Medical Supplies 3.28 3 0 3 3 3 Scheduled 1519 …" at bounding box center [332, 144] width 387 height 15
click at [264, 147] on td "3" at bounding box center [274, 144] width 25 height 15
drag, startPoint x: 316, startPoint y: 147, endPoint x: 303, endPoint y: 147, distance: 12.3
click at [303, 147] on tr "08/01/2025 Sales Order Absolute Medical Supplies 3.28 3 0 3 3 3 Scheduled 1519 …" at bounding box center [332, 144] width 387 height 15
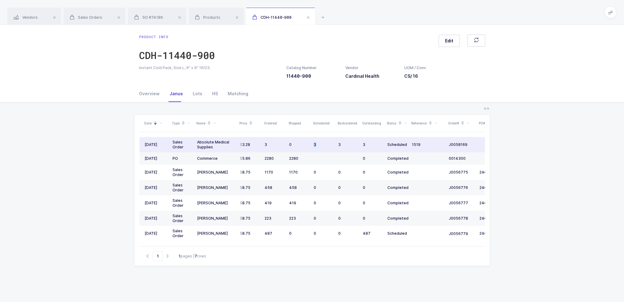
click at [303, 147] on td "0" at bounding box center [299, 144] width 25 height 15
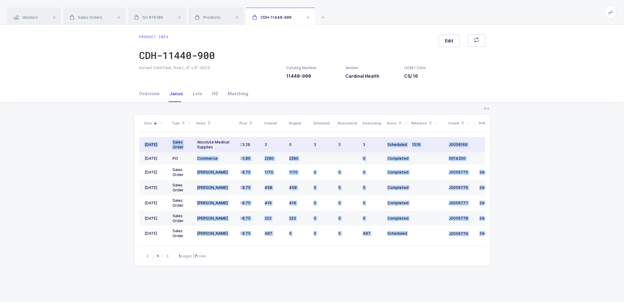
drag, startPoint x: 366, startPoint y: 146, endPoint x: 184, endPoint y: 145, distance: 181.9
click at [184, 145] on div "Date Type Name Price Ordered Shipped Scheduled Backordered Outstanding Status R…" at bounding box center [311, 180] width 345 height 131
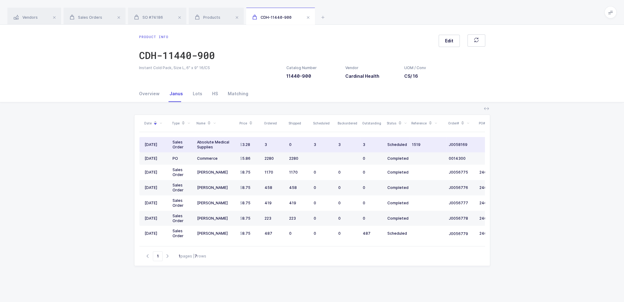
click at [214, 146] on div "Absolute Medical Supplies" at bounding box center [216, 145] width 38 height 10
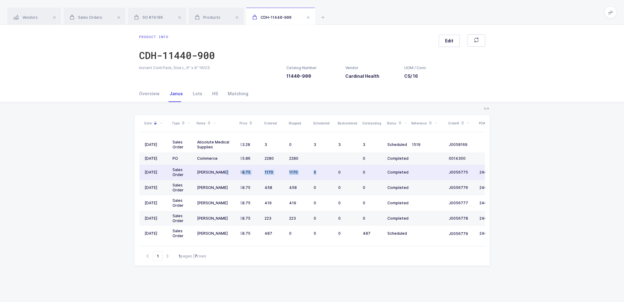
drag, startPoint x: 234, startPoint y: 168, endPoint x: 315, endPoint y: 175, distance: 81.0
click at [315, 175] on tr "04/22/2025 Sales Order Henry Schein 8.75 1170 1170 0 0 0 Completed J0056775 246…" at bounding box center [332, 171] width 387 height 15
click at [315, 175] on td "0" at bounding box center [323, 171] width 25 height 15
drag, startPoint x: 331, startPoint y: 175, endPoint x: 256, endPoint y: 173, distance: 75.8
click at [256, 173] on tr "04/22/2025 Sales Order Henry Schein 8.75 1170 1170 0 0 0 Completed J0056775 246…" at bounding box center [332, 171] width 387 height 15
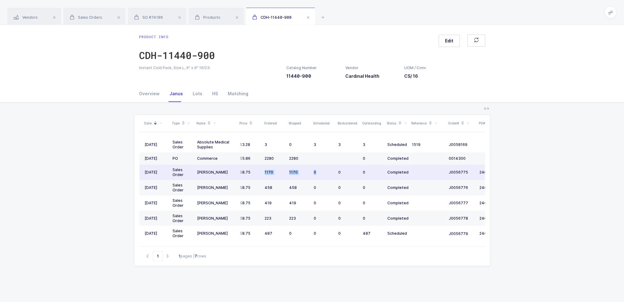
click at [256, 173] on div "8.75" at bounding box center [250, 172] width 20 height 5
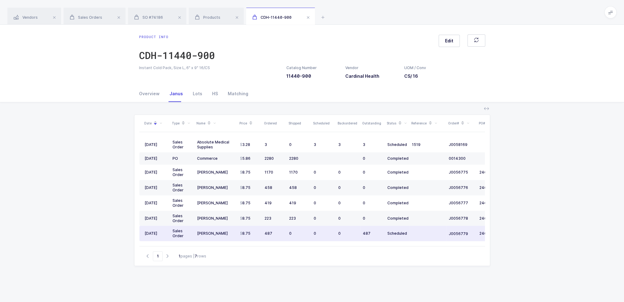
click at [430, 231] on td at bounding box center [427, 232] width 37 height 15
drag, startPoint x: 426, startPoint y: 232, endPoint x: 221, endPoint y: 229, distance: 204.9
click at [221, 229] on tr "04/22/2025 Sales Order Henry Schein 8.75 487 0 0 0 487 Scheduled J0056779 24600…" at bounding box center [332, 232] width 387 height 15
click at [221, 229] on td "[PERSON_NAME]" at bounding box center [216, 232] width 43 height 15
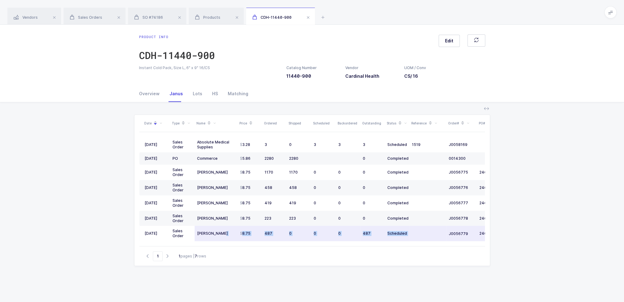
drag, startPoint x: 221, startPoint y: 229, endPoint x: 414, endPoint y: 239, distance: 192.6
click at [414, 239] on tr "04/22/2025 Sales Order Henry Schein 8.75 487 0 0 0 487 Scheduled J0056779 24600…" at bounding box center [332, 232] width 387 height 15
click at [414, 238] on td at bounding box center [427, 232] width 37 height 15
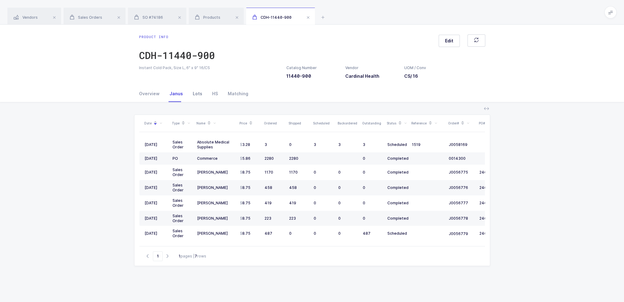
drag, startPoint x: 190, startPoint y: 92, endPoint x: 186, endPoint y: 92, distance: 4.3
click at [190, 92] on div "Lots" at bounding box center [197, 93] width 19 height 17
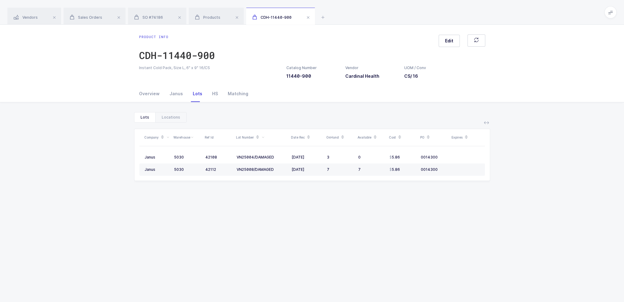
click at [137, 92] on div "Overview Janus Lots HS Matching" at bounding box center [312, 93] width 356 height 17
click at [136, 95] on div "Overview Janus Lots HS Matching" at bounding box center [312, 93] width 356 height 17
click at [143, 93] on div "Overview" at bounding box center [151, 93] width 25 height 17
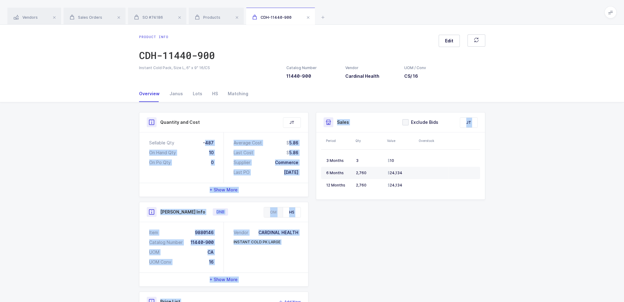
drag, startPoint x: 204, startPoint y: 138, endPoint x: 314, endPoint y: 175, distance: 115.4
click at [314, 175] on div "Quantity and Cost JT Sellable Qty -487 On Hand Qty 10 On Po Qty 0 Average Cost …" at bounding box center [311, 238] width 353 height 253
click at [306, 175] on div "Average Cost 5.86 Last Cost 5.86 Supplier Commerce Last PO 05/09/2025" at bounding box center [266, 157] width 84 height 50
drag, startPoint x: 305, startPoint y: 175, endPoint x: 281, endPoint y: 143, distance: 39.8
click at [281, 143] on div "Average Cost 5.86 Last Cost 5.86 Supplier Commerce Last PO 05/09/2025" at bounding box center [266, 157] width 84 height 50
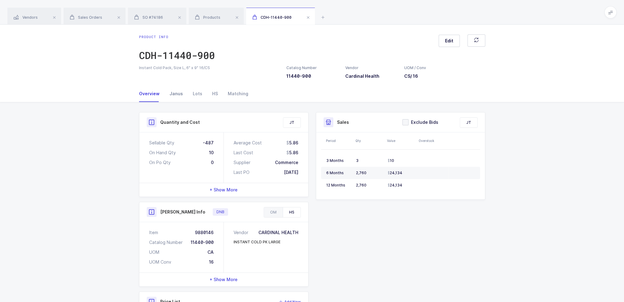
click at [173, 93] on div "Janus" at bounding box center [175, 93] width 23 height 17
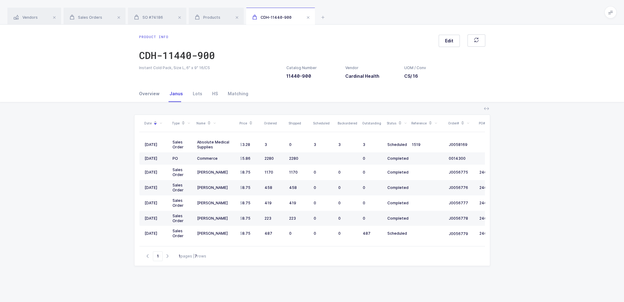
click at [149, 92] on div "Overview" at bounding box center [151, 93] width 25 height 17
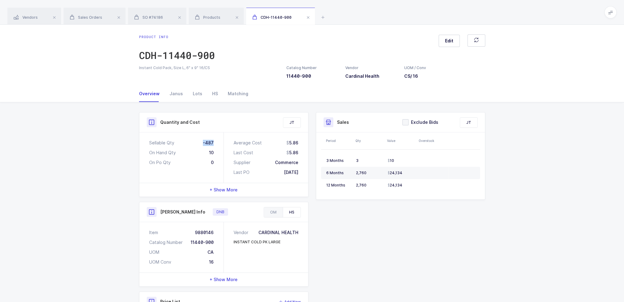
drag, startPoint x: 200, startPoint y: 139, endPoint x: 218, endPoint y: 145, distance: 18.5
click at [218, 145] on div "Sellable Qty -487 On Hand Qty 10 On Po Qty 0" at bounding box center [181, 157] width 84 height 50
click at [235, 191] on span "+ Show More" at bounding box center [224, 190] width 28 height 6
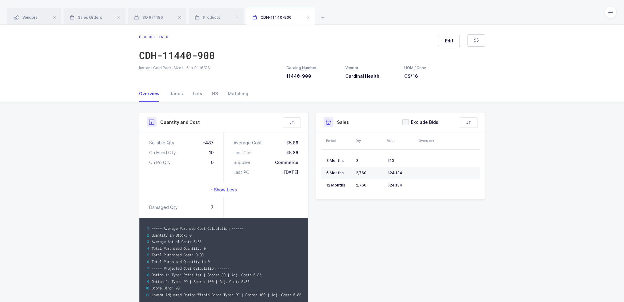
click at [233, 189] on span "- Show Less" at bounding box center [223, 190] width 26 height 6
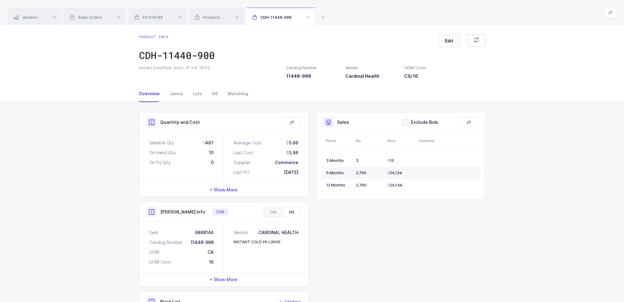
scroll to position [77, 0]
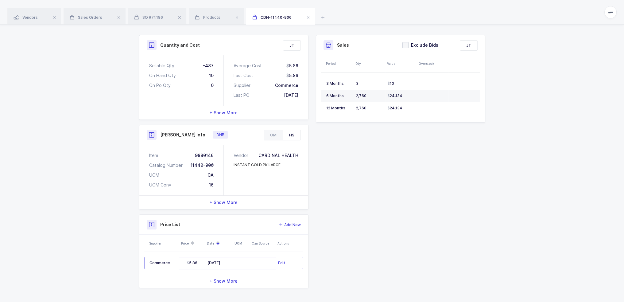
click at [371, 206] on div "Quantity and Cost JT Sellable Qty -487 On Hand Qty 10 On Po Qty 0 Average Cost …" at bounding box center [311, 161] width 353 height 253
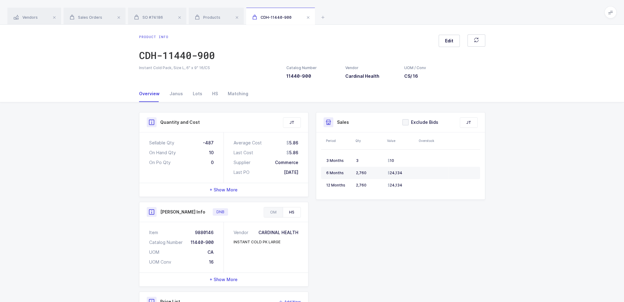
scroll to position [0, 0]
click at [177, 92] on div "Janus" at bounding box center [175, 93] width 23 height 17
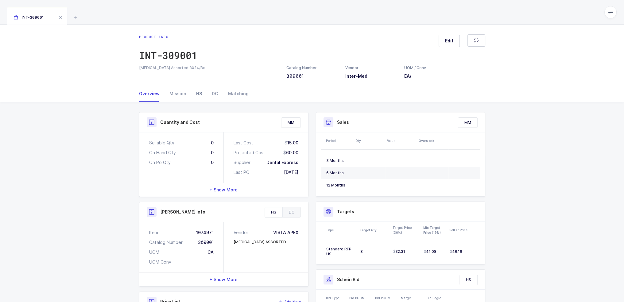
click at [194, 90] on div "HS" at bounding box center [199, 93] width 16 height 17
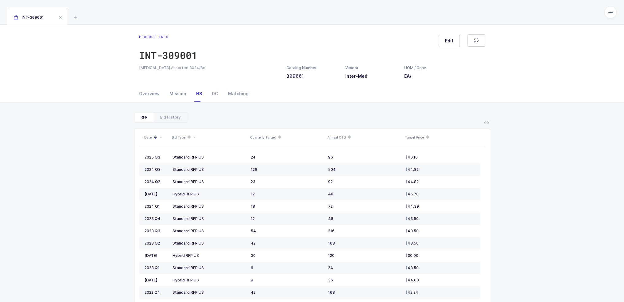
click at [175, 88] on div "Mission" at bounding box center [177, 93] width 27 height 17
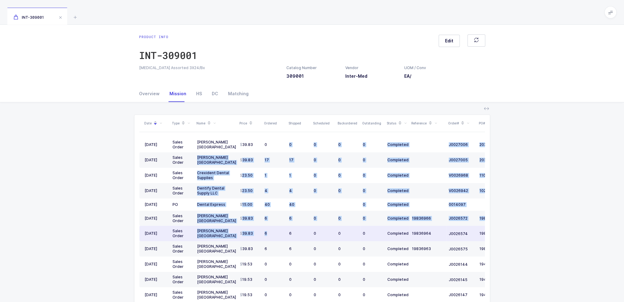
drag, startPoint x: 267, startPoint y: 150, endPoint x: 283, endPoint y: 228, distance: 80.1
click at [283, 228] on tbody "[DATE] Sales Order [PERSON_NAME] USA 39.83 0 0 0 0 0 Completed J0027006 2033931…" at bounding box center [332, 288] width 387 height 303
click at [283, 228] on td "6" at bounding box center [274, 232] width 25 height 15
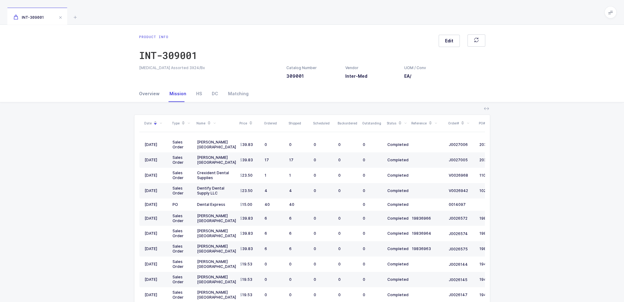
click at [157, 92] on div "Overview" at bounding box center [151, 93] width 25 height 17
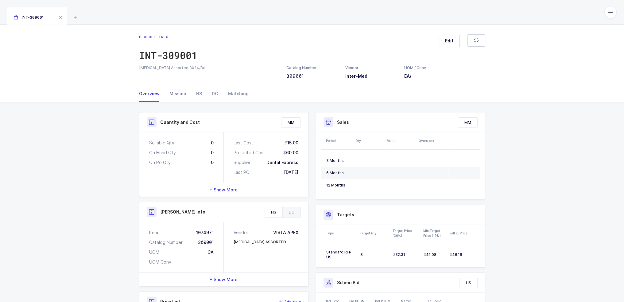
click at [172, 92] on div "Mission" at bounding box center [177, 93] width 27 height 17
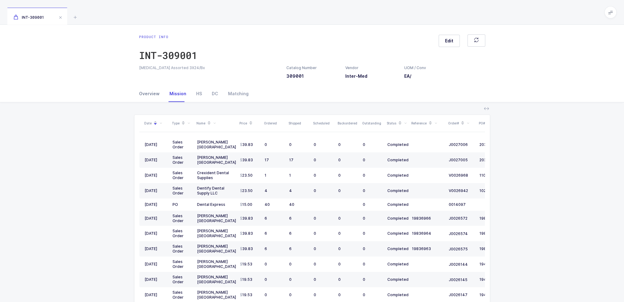
click at [141, 92] on div "Overview" at bounding box center [151, 93] width 25 height 17
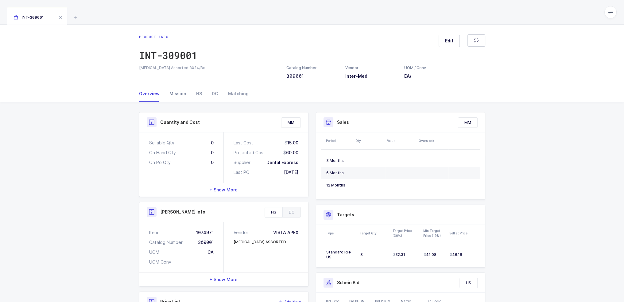
click at [173, 98] on div "Mission" at bounding box center [177, 93] width 27 height 17
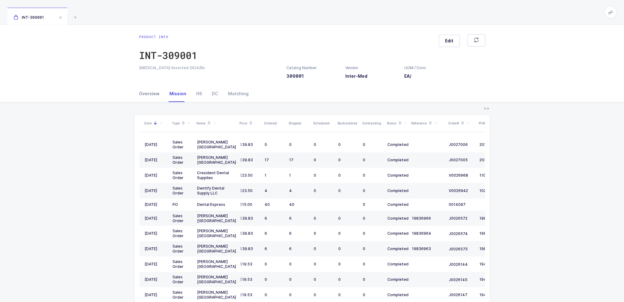
click at [144, 87] on div "Overview" at bounding box center [151, 93] width 25 height 17
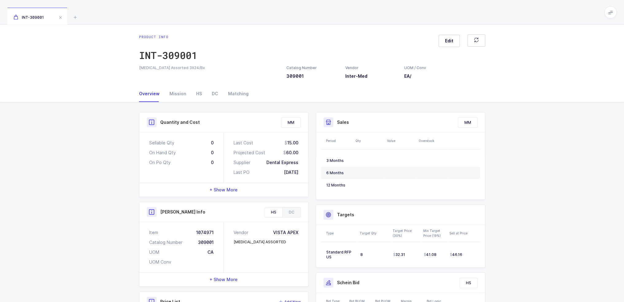
click at [228, 184] on div "+ Show More" at bounding box center [223, 189] width 169 height 13
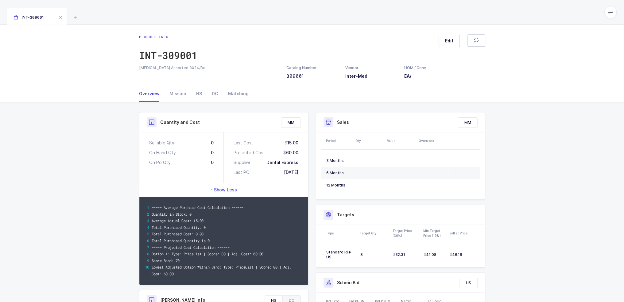
click at [228, 184] on div "- Show Less" at bounding box center [223, 189] width 169 height 13
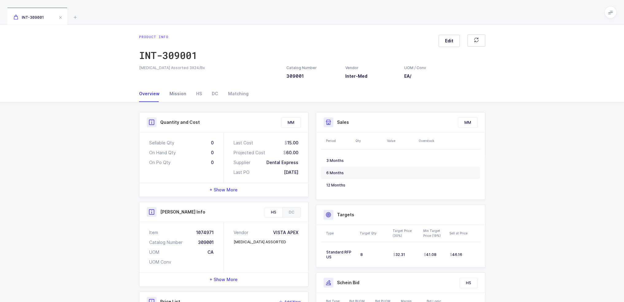
click at [175, 91] on div "Mission" at bounding box center [177, 93] width 27 height 17
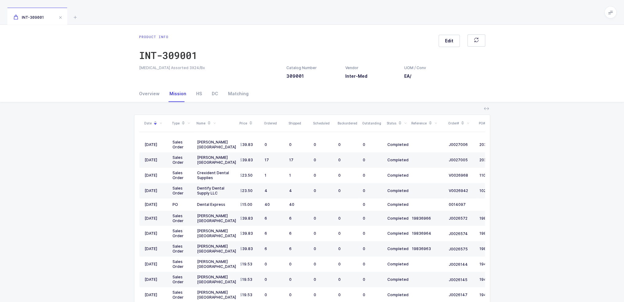
click at [189, 124] on icon at bounding box center [188, 123] width 3 height 3
click at [170, 144] on span "Sales Order" at bounding box center [170, 147] width 27 height 6
click at [157, 144] on input "Sales Order" at bounding box center [157, 144] width 0 height 0
click at [161, 157] on button "Confirm" at bounding box center [159, 158] width 17 height 5
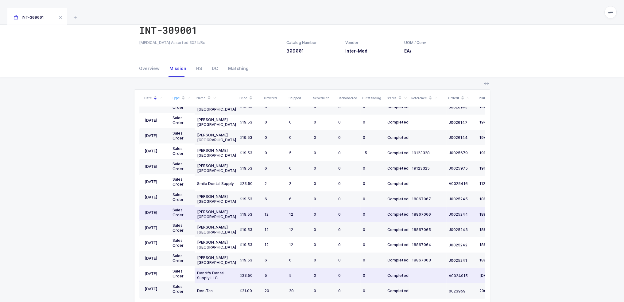
scroll to position [60, 0]
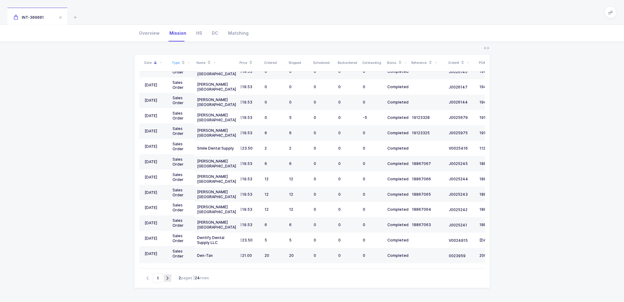
click at [168, 278] on icon "button" at bounding box center [167, 277] width 7 height 5
type input "2"
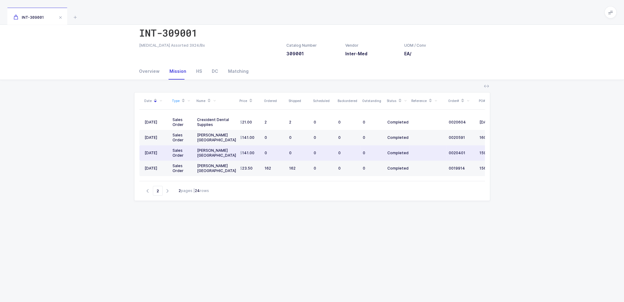
scroll to position [0, 0]
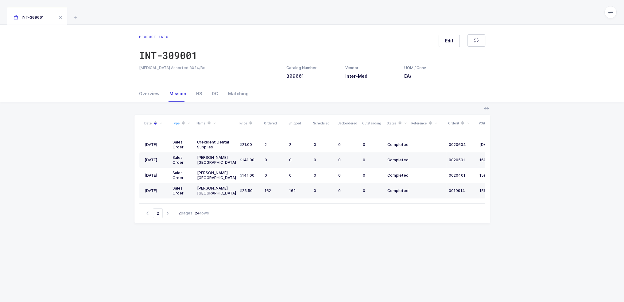
click at [79, 18] on div "INT-309001" at bounding box center [312, 12] width 624 height 25
click at [75, 18] on icon at bounding box center [74, 16] width 7 height 7
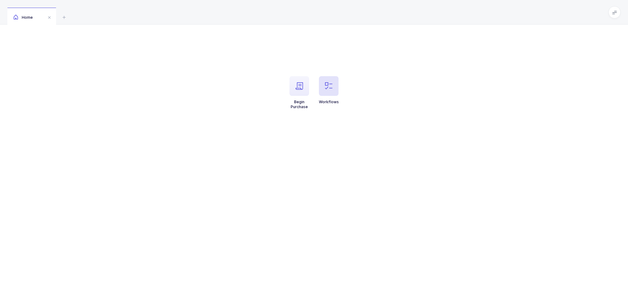
click at [336, 89] on span "button" at bounding box center [329, 86] width 20 height 20
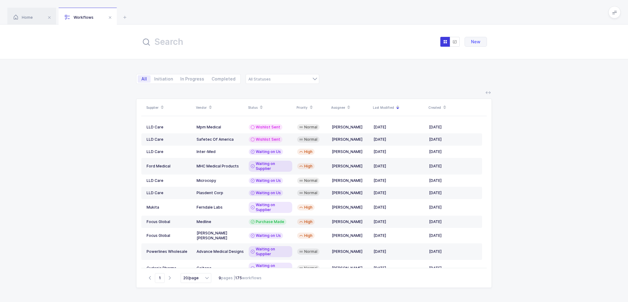
click at [223, 44] on input "text" at bounding box center [208, 41] width 135 height 15
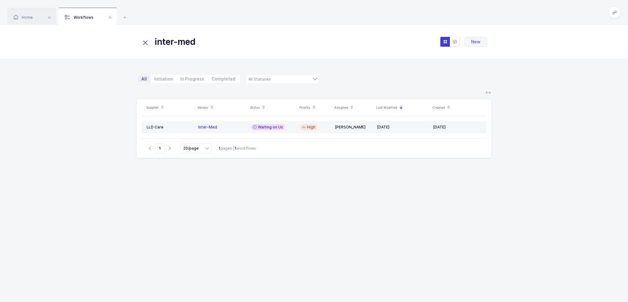
type input "inter-med"
click at [260, 125] on span "Waiting on Us" at bounding box center [270, 127] width 25 height 5
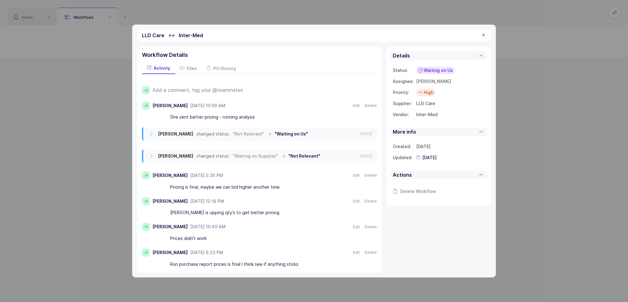
click at [234, 82] on div "JH Add a comment, tag your @teammates JH Joey Husney August 21, 2025 at 10:09 A…" at bounding box center [259, 205] width 235 height 262
click at [231, 85] on div "JH Add a comment, tag your @teammates JH Joey Husney August 21, 2025 at 10:09 A…" at bounding box center [259, 205] width 235 height 262
click at [231, 91] on span "Add a comment, tag your @teammates" at bounding box center [197, 90] width 91 height 6
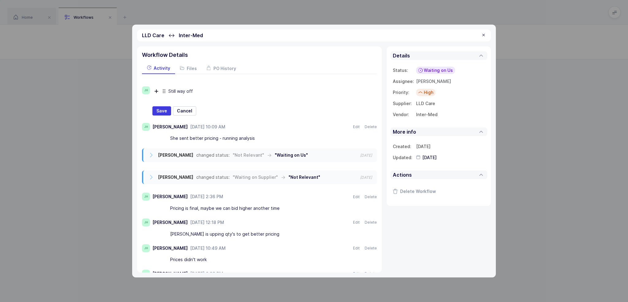
click at [439, 72] on span "Waiting on Us" at bounding box center [438, 70] width 29 height 6
click at [432, 140] on span "Not Relevant" at bounding box center [421, 138] width 28 height 6
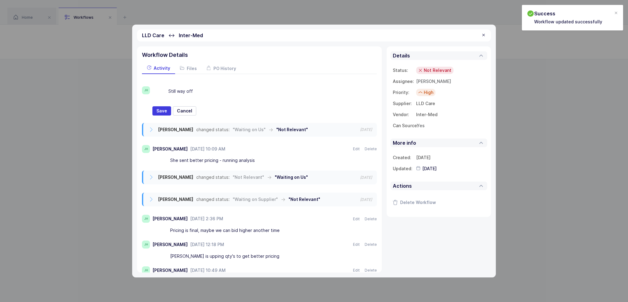
click at [484, 34] on div at bounding box center [483, 36] width 5 height 6
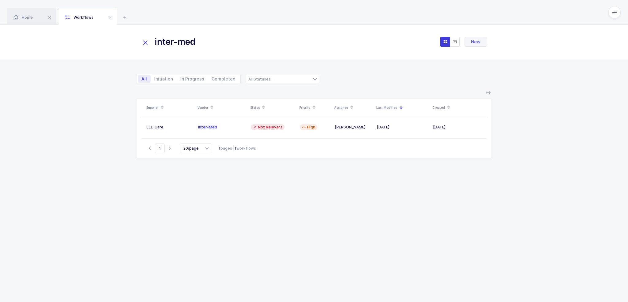
click at [206, 41] on input "inter-med" at bounding box center [208, 41] width 135 height 15
click at [122, 12] on div "Home Workflows" at bounding box center [314, 12] width 628 height 25
click at [124, 15] on icon at bounding box center [124, 16] width 7 height 7
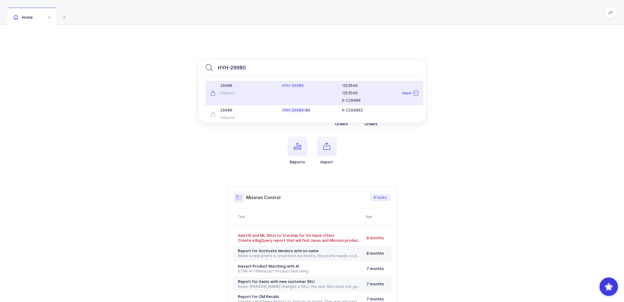
type input "HYH-29980"
click at [288, 90] on div "HYH-29980" at bounding box center [308, 93] width 60 height 20
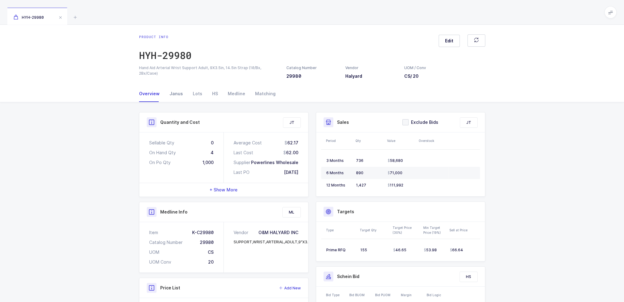
click at [176, 100] on div "Janus" at bounding box center [175, 93] width 23 height 17
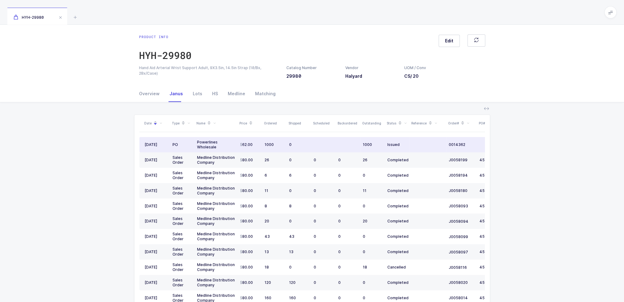
drag, startPoint x: 253, startPoint y: 145, endPoint x: 264, endPoint y: 141, distance: 11.4
click at [264, 141] on tr "[DATE] PO Powerlines Wholesale 62.00 1000 0 1000 Issued 0014362 [DATE]" at bounding box center [332, 144] width 387 height 15
drag, startPoint x: 405, startPoint y: 141, endPoint x: 218, endPoint y: 144, distance: 187.5
click at [218, 144] on tr "08/07/2025 PO Powerlines Wholesale 62.00 1000 0 1000 Issued 0014362 08/29/2025" at bounding box center [332, 144] width 387 height 15
click at [218, 144] on div "Powerlines Wholesale" at bounding box center [216, 145] width 38 height 10
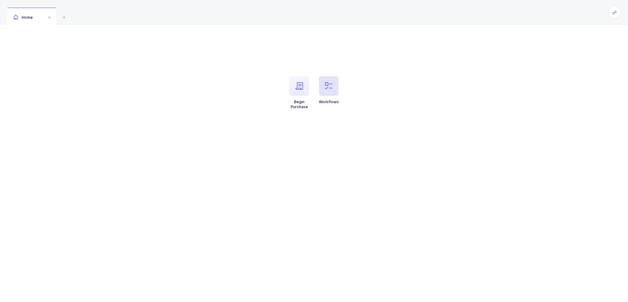
click at [323, 79] on span "button" at bounding box center [329, 86] width 20 height 20
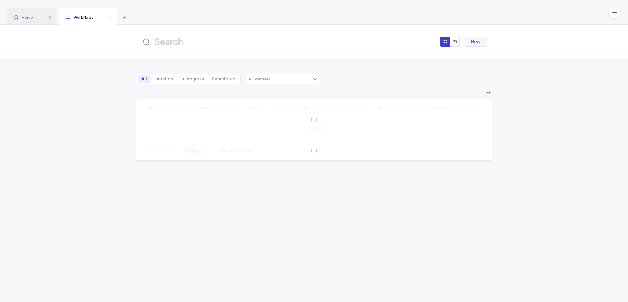
click at [201, 41] on input "text" at bounding box center [208, 41] width 135 height 15
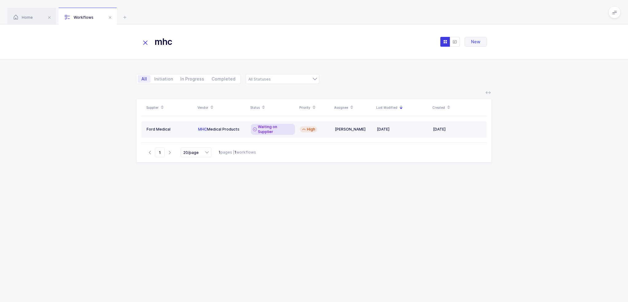
type input "mhc"
click at [260, 128] on span "Waiting on Supplier" at bounding box center [275, 129] width 35 height 10
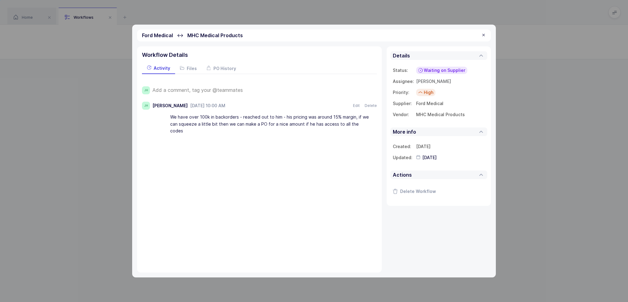
click at [233, 91] on span "Add a comment, tag your @teammates" at bounding box center [197, 90] width 91 height 6
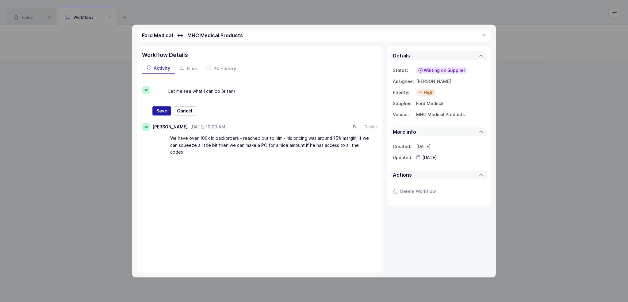
click at [161, 108] on span "Save" at bounding box center [161, 111] width 11 height 6
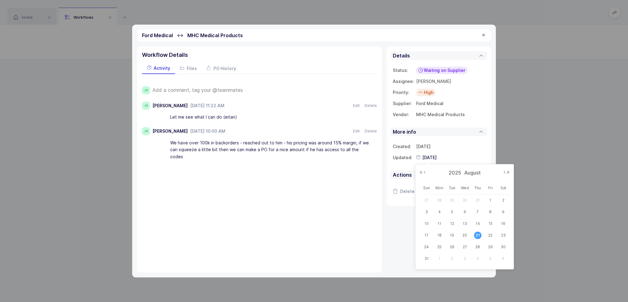
drag, startPoint x: 458, startPoint y: 158, endPoint x: 457, endPoint y: 151, distance: 7.5
click at [457, 151] on table "Created: [DATE] Updated: [DATE]" at bounding box center [439, 152] width 92 height 22
click at [485, 103] on div "Status: Waiting on Supplier Supplier Sourcing Wishlist Requested Wishlist Sent …" at bounding box center [439, 92] width 97 height 65
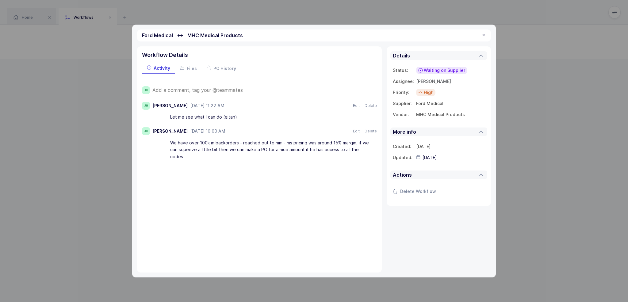
click at [484, 33] on div at bounding box center [483, 36] width 5 height 6
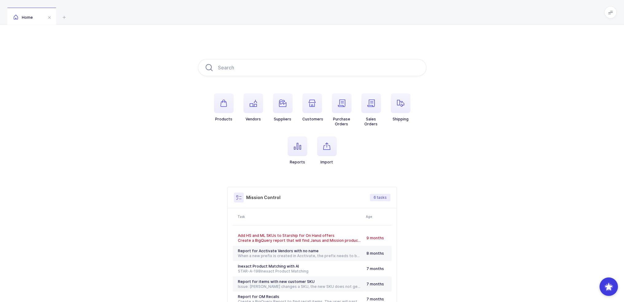
click at [210, 17] on div "Home" at bounding box center [312, 12] width 624 height 25
